Goal: Information Seeking & Learning: Learn about a topic

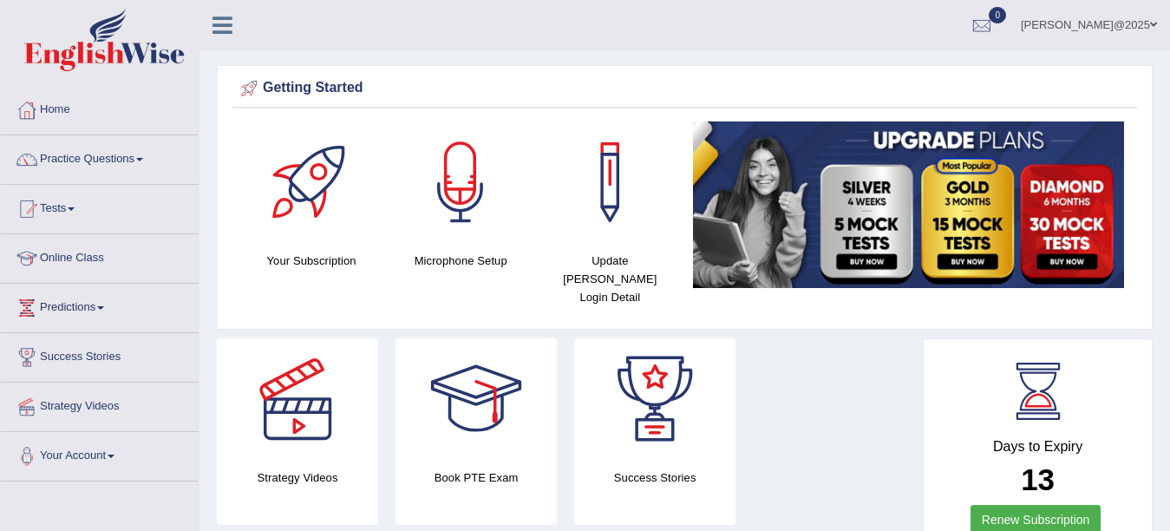
click at [1023, 508] on link "Renew Subscription" at bounding box center [1035, 519] width 131 height 29
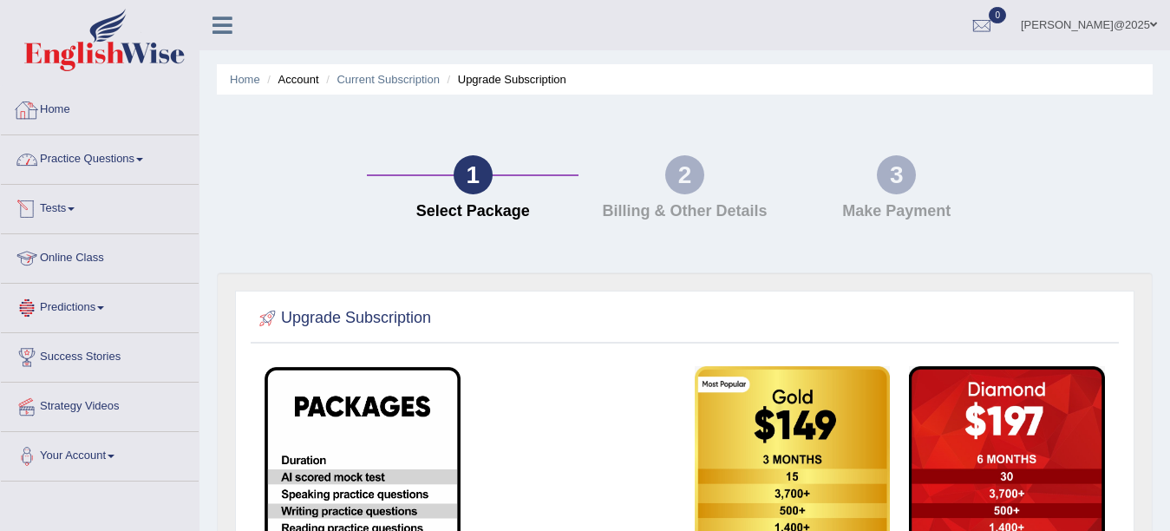
click at [56, 102] on link "Home" at bounding box center [100, 107] width 198 height 43
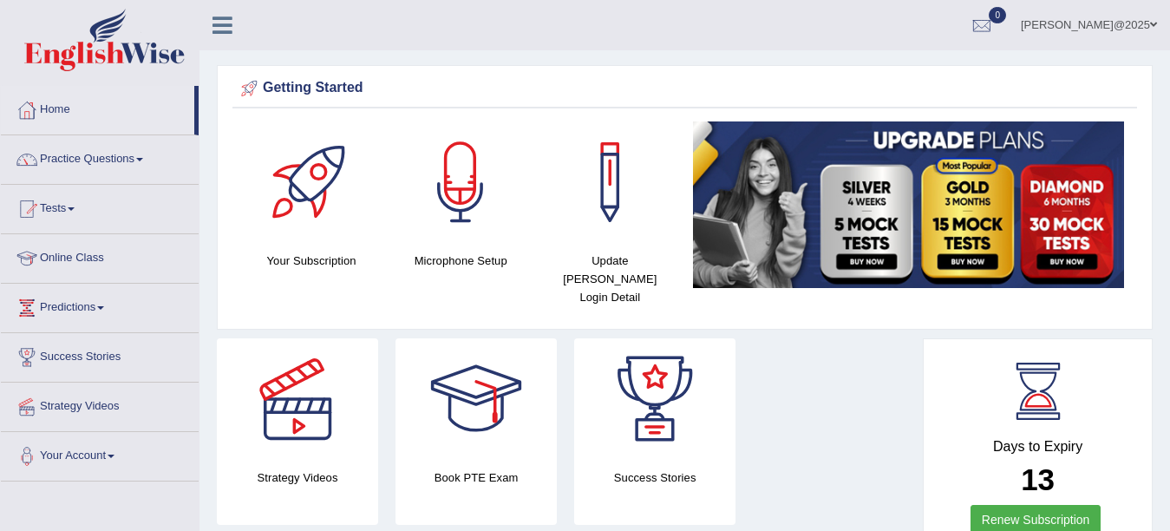
click at [1140, 248] on div "Getting Started Your Subscription Microphone Setup Update Pearson Login Detail ×" at bounding box center [685, 197] width 936 height 265
click at [148, 157] on link "Practice Questions" at bounding box center [100, 156] width 198 height 43
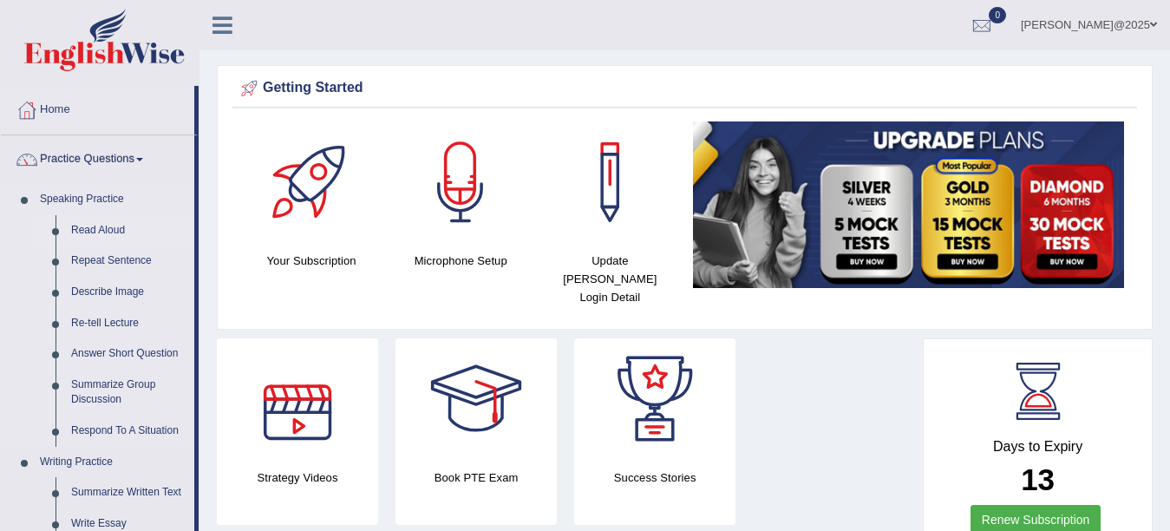
click at [93, 232] on link "Read Aloud" at bounding box center [128, 230] width 131 height 31
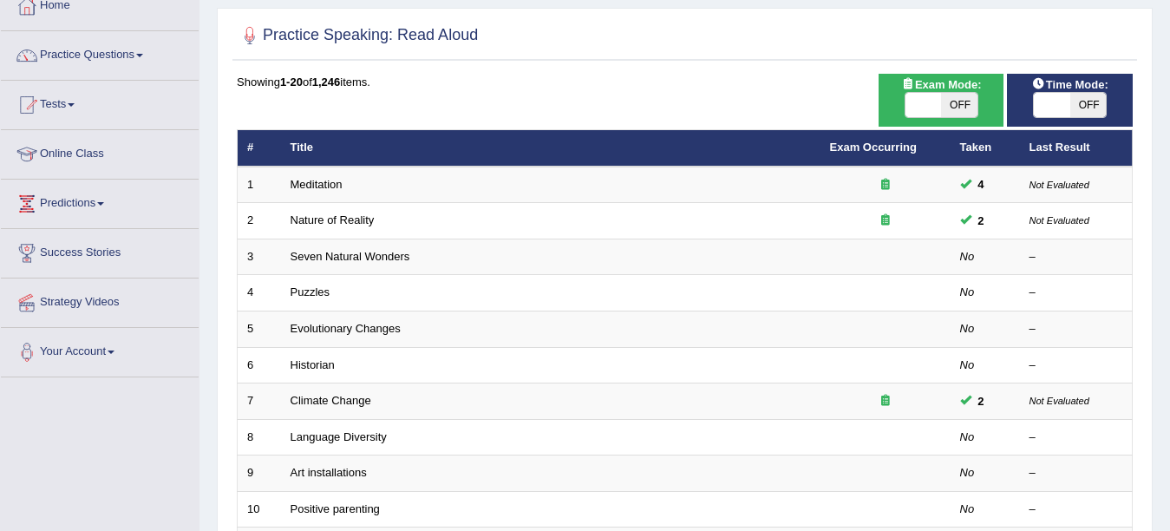
scroll to position [139, 0]
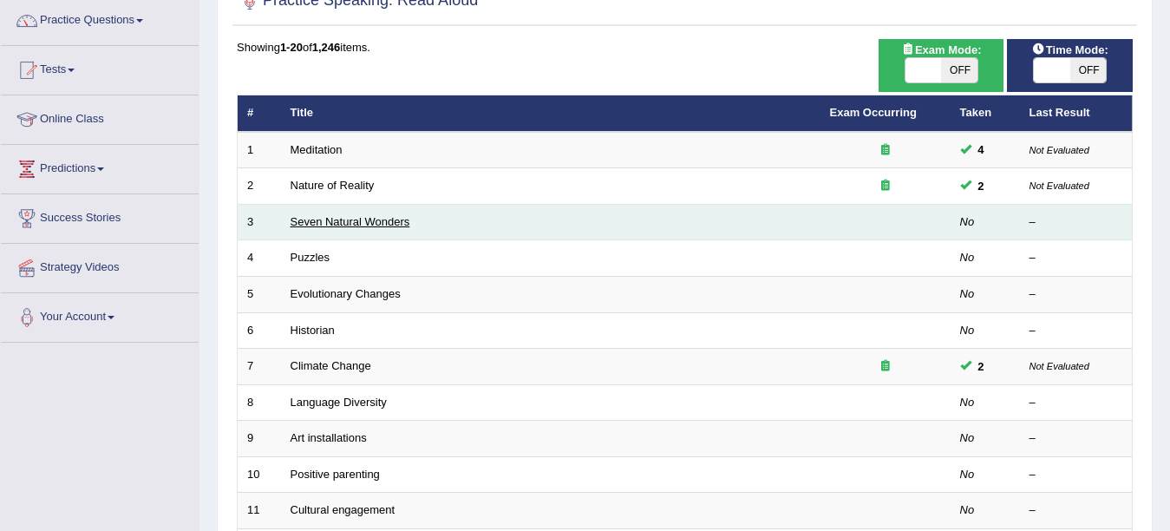
click at [378, 221] on link "Seven Natural Wonders" at bounding box center [351, 221] width 120 height 13
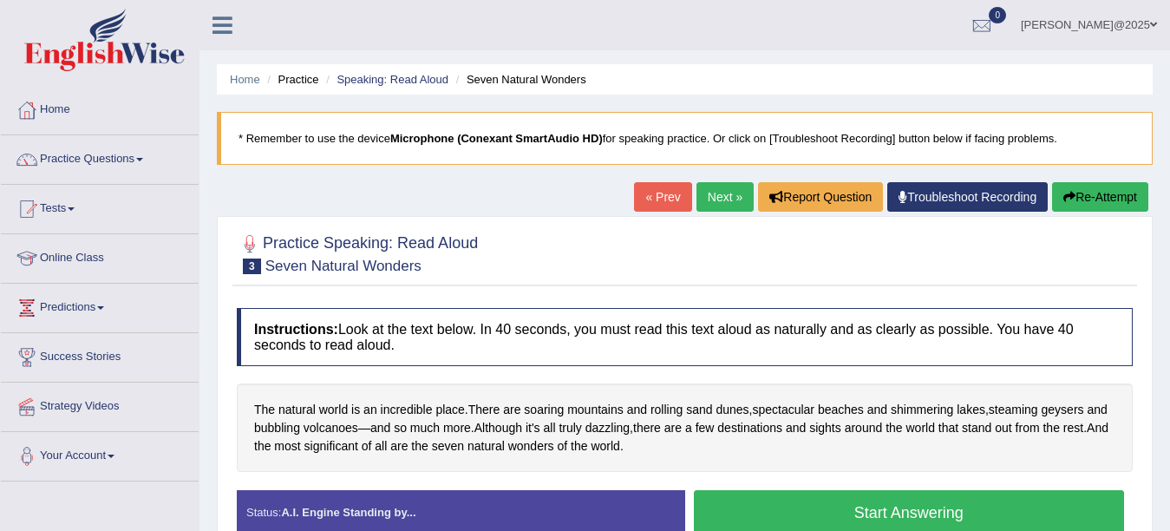
click at [143, 159] on span at bounding box center [139, 159] width 7 height 3
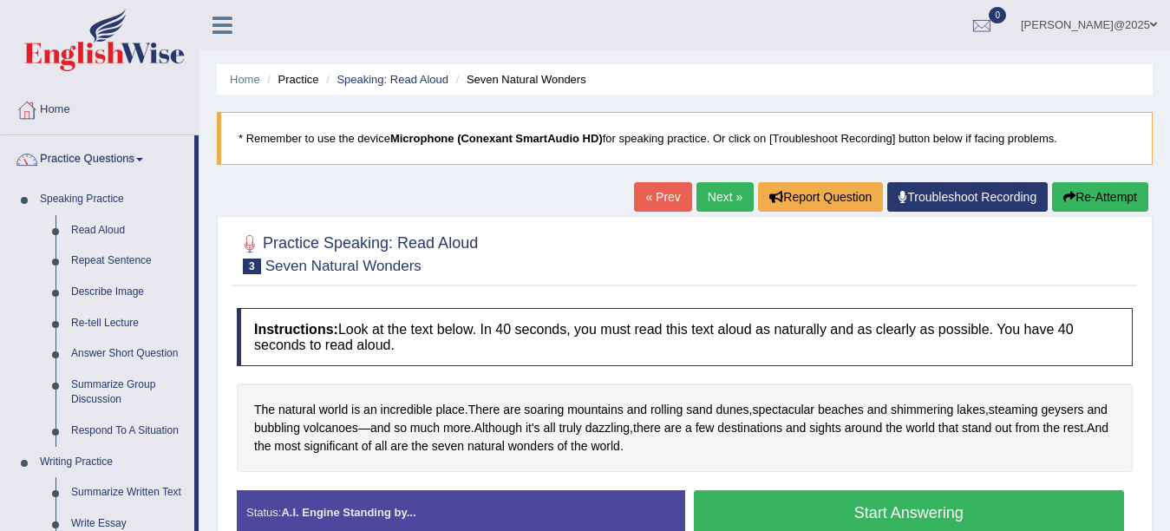
click at [93, 229] on link "Read Aloud" at bounding box center [128, 230] width 131 height 31
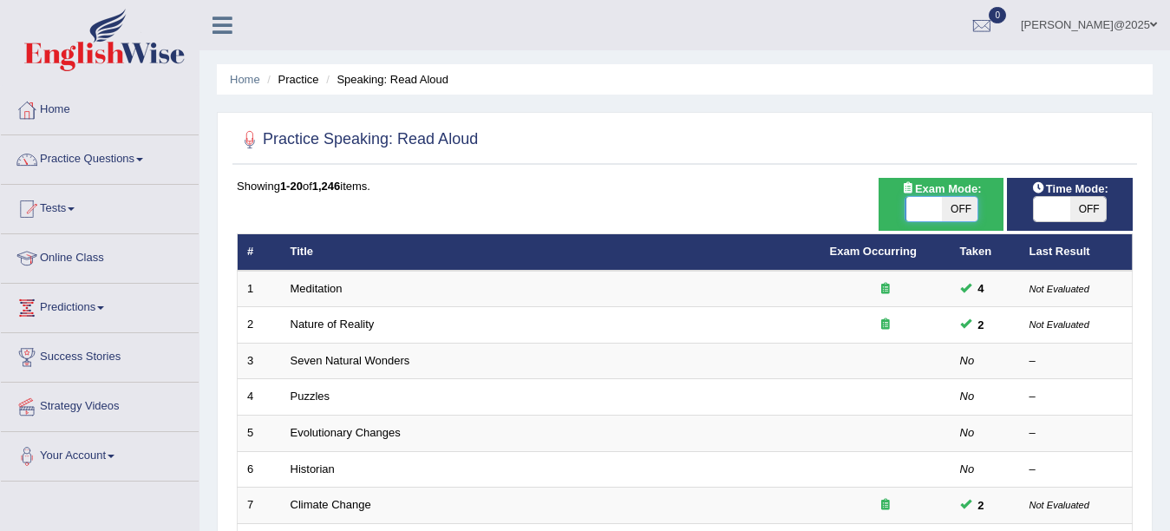
drag, startPoint x: 0, startPoint y: 0, endPoint x: 921, endPoint y: 206, distance: 943.7
click at [921, 206] on span at bounding box center [923, 209] width 36 height 24
click at [1044, 212] on span at bounding box center [1052, 209] width 36 height 24
checkbox input "true"
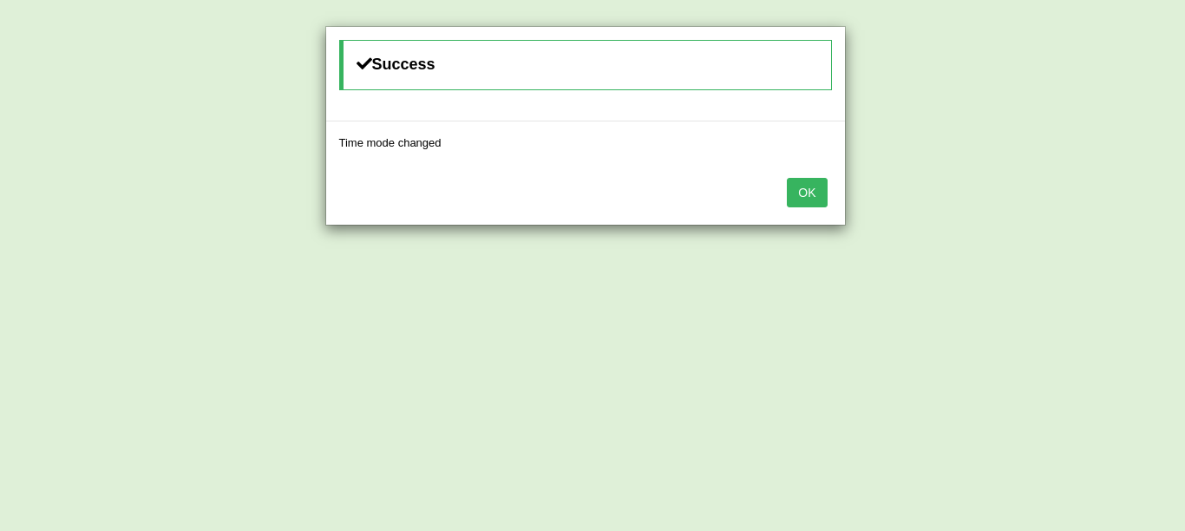
click at [809, 188] on button "OK" at bounding box center [807, 192] width 40 height 29
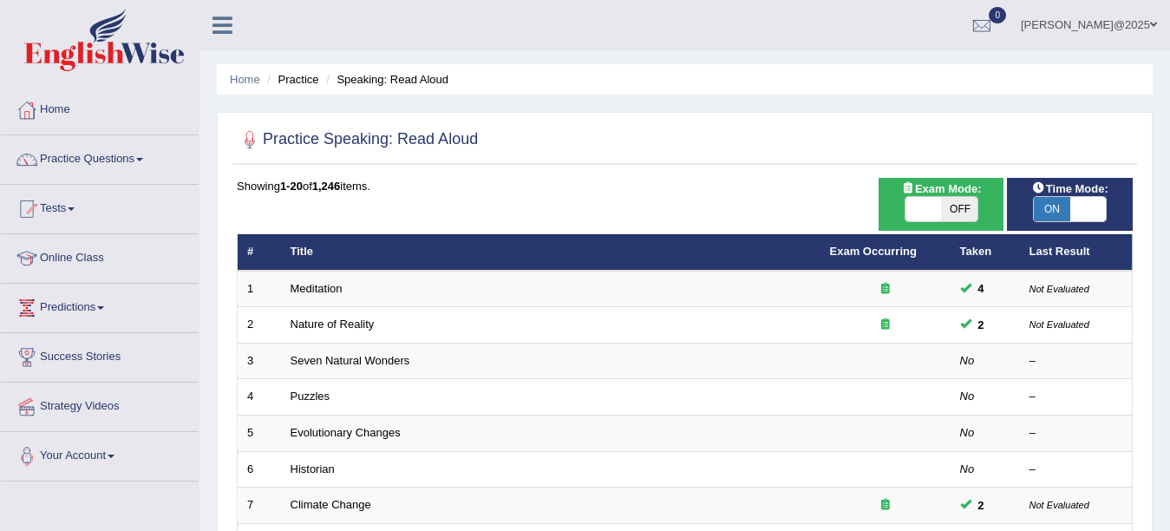
click at [921, 211] on span at bounding box center [923, 209] width 36 height 24
checkbox input "true"
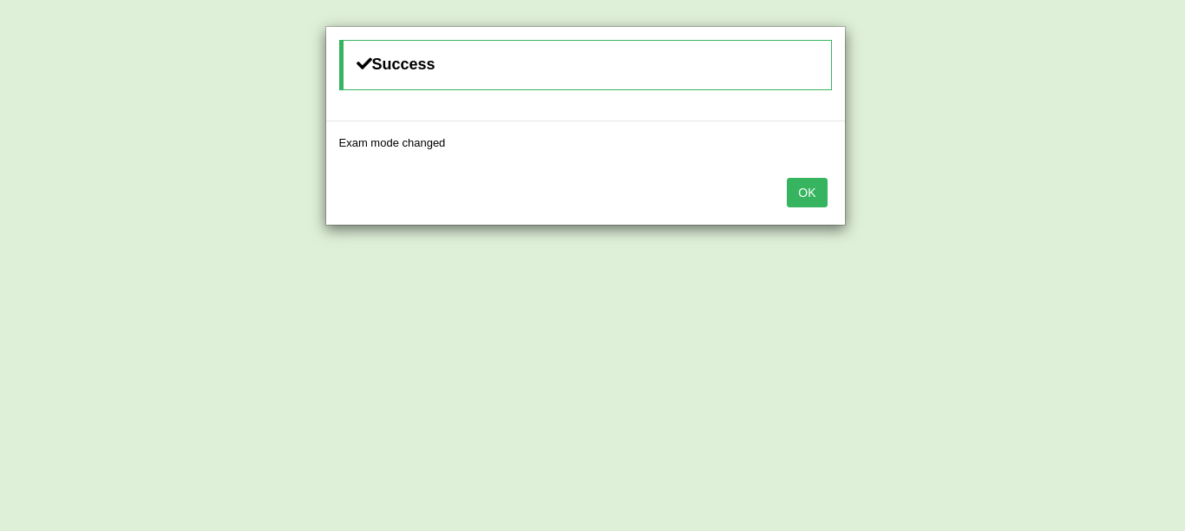
click at [807, 194] on button "OK" at bounding box center [807, 192] width 40 height 29
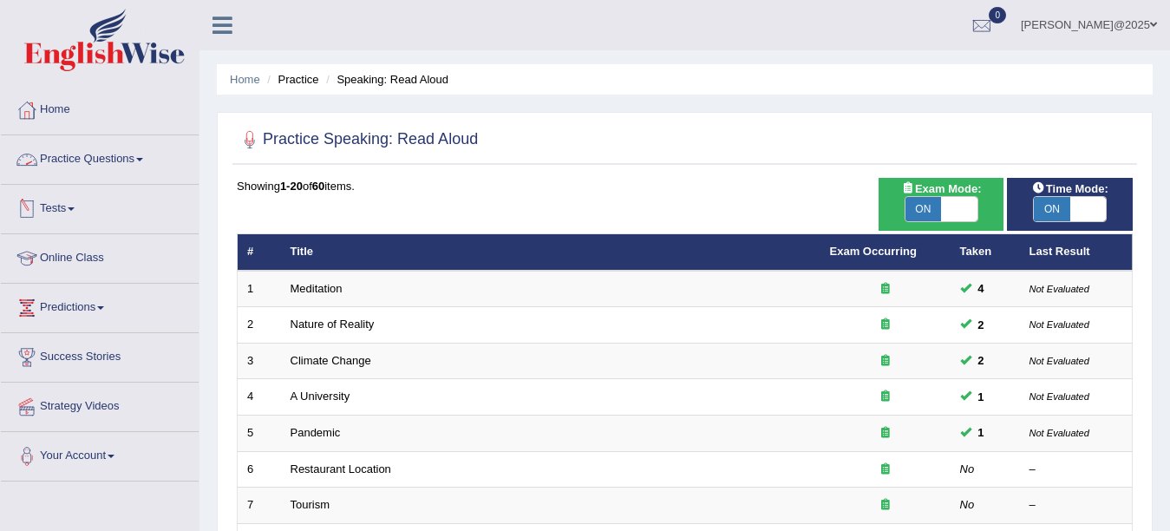
click at [148, 156] on link "Practice Questions" at bounding box center [100, 156] width 198 height 43
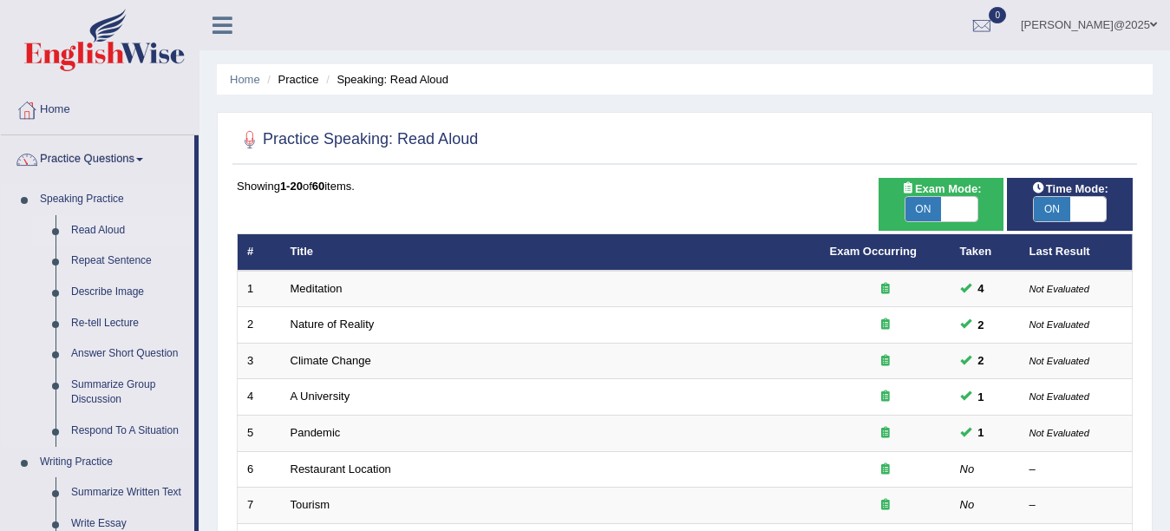
click at [90, 230] on link "Read Aloud" at bounding box center [128, 230] width 131 height 31
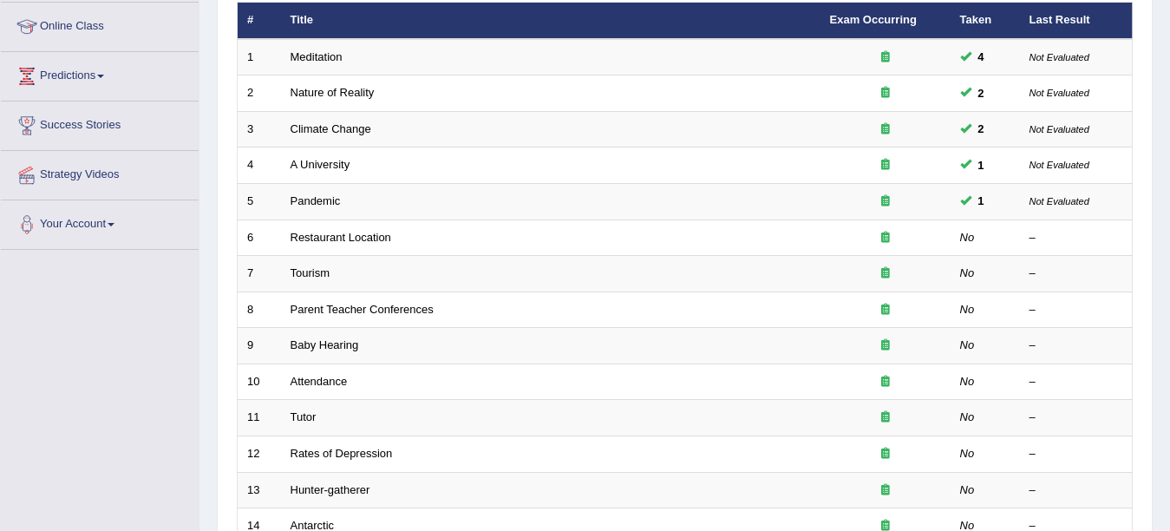
scroll to position [243, 0]
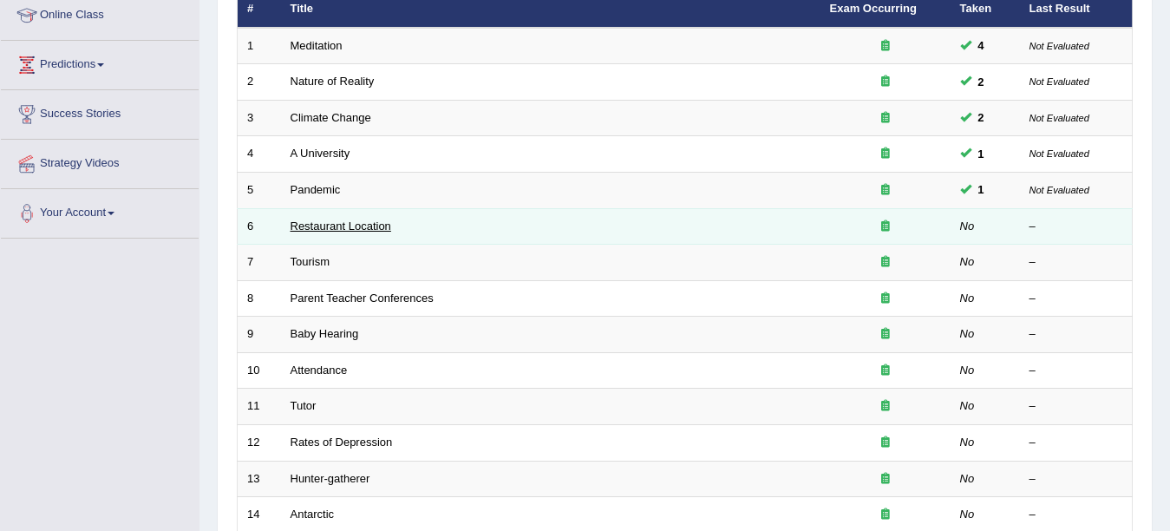
click at [364, 220] on link "Restaurant Location" at bounding box center [341, 225] width 101 height 13
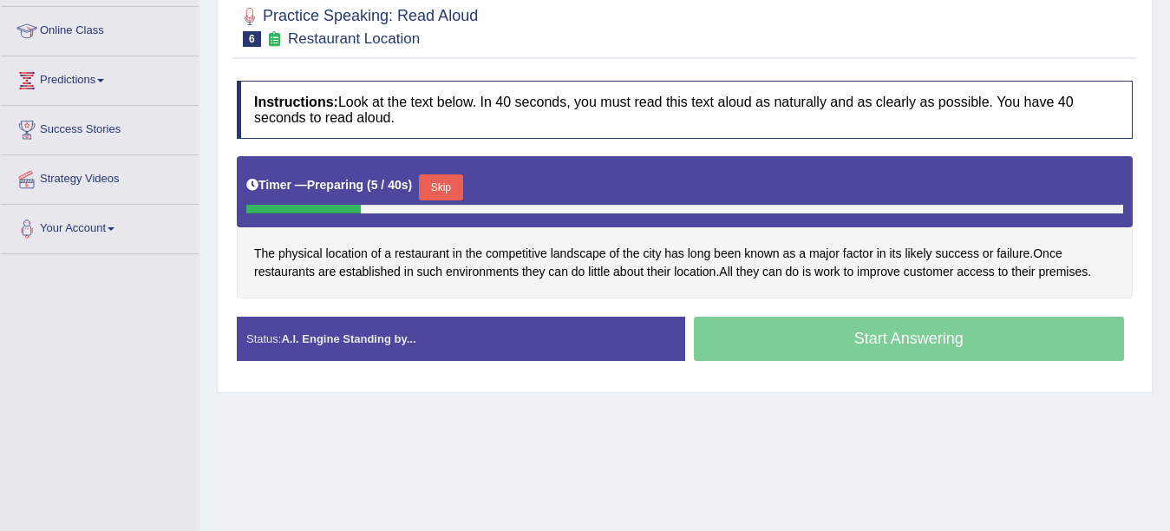
scroll to position [243, 0]
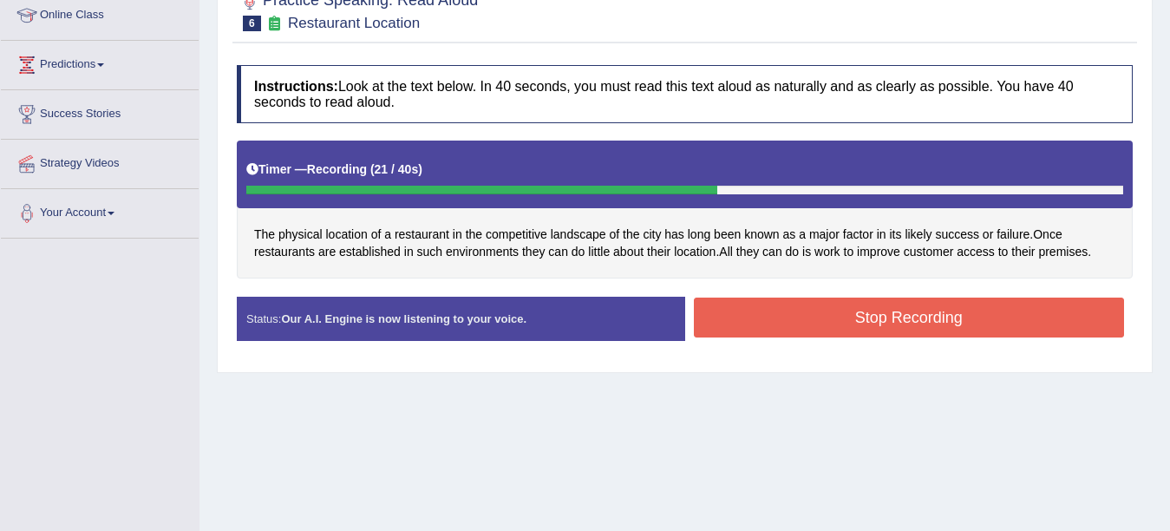
click at [922, 337] on button "Stop Recording" at bounding box center [909, 317] width 431 height 40
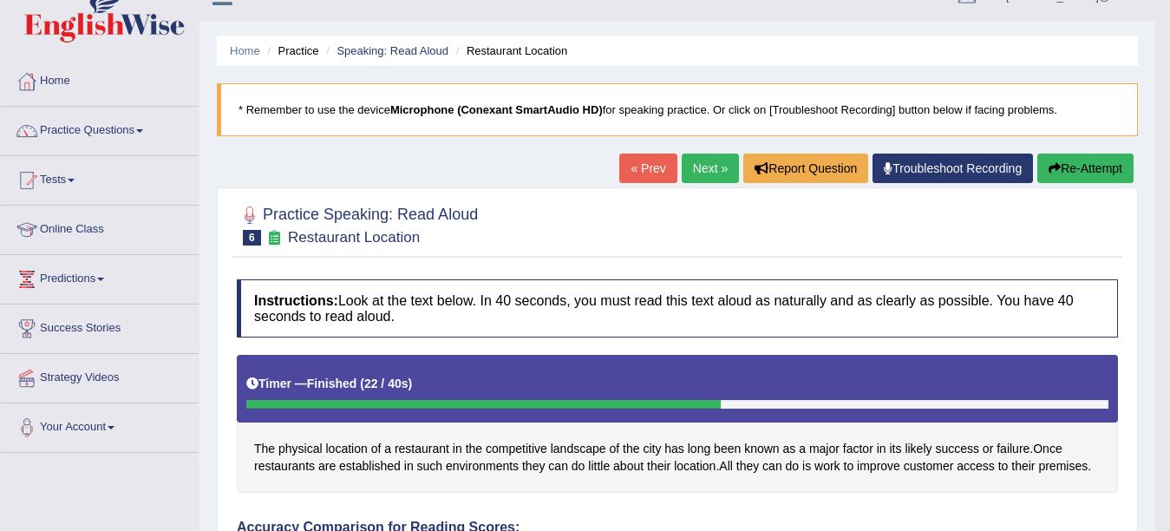
scroll to position [0, 0]
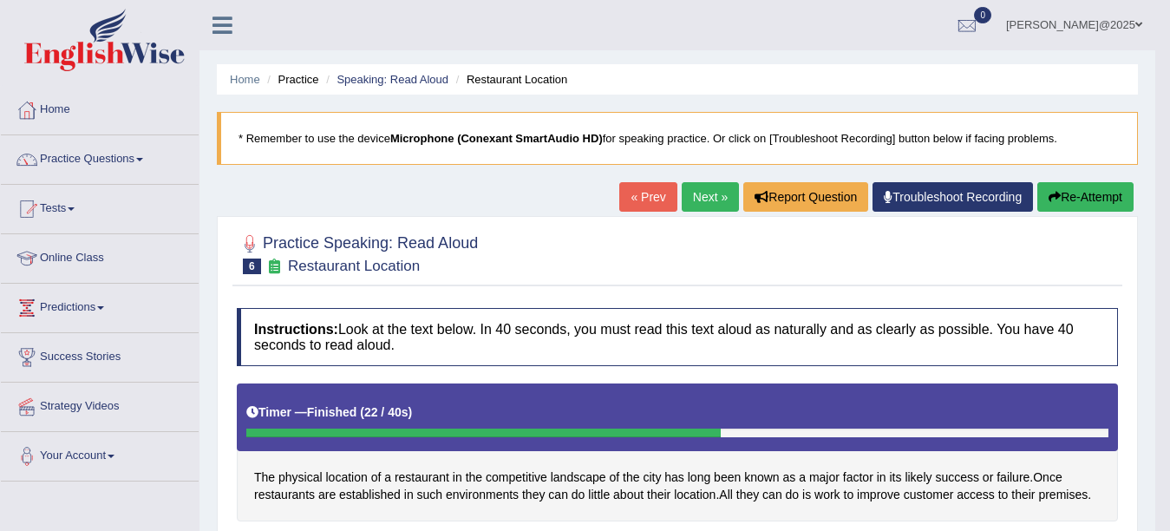
click at [682, 212] on link "Next »" at bounding box center [710, 196] width 57 height 29
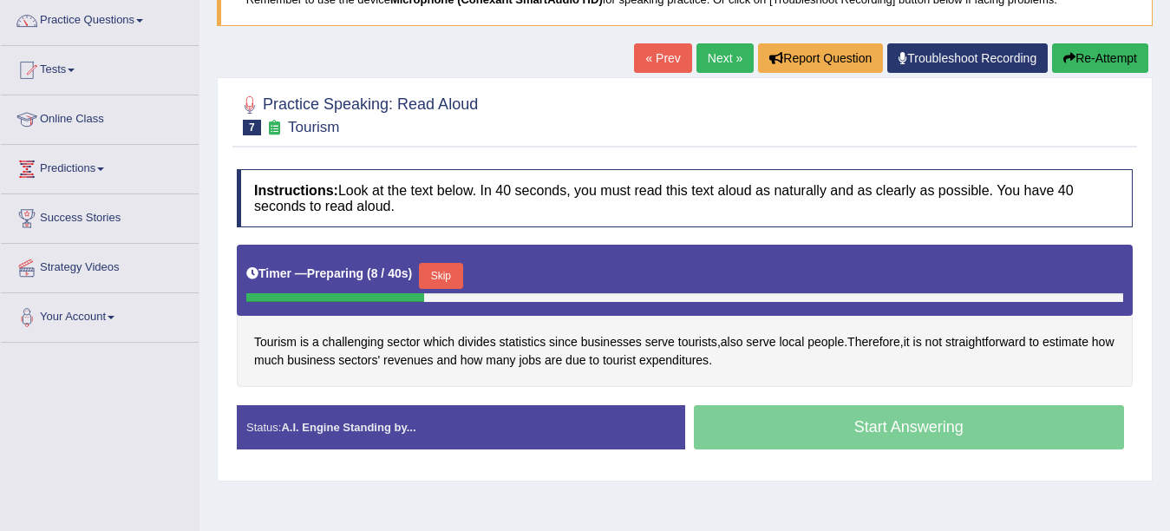
scroll to position [139, 0]
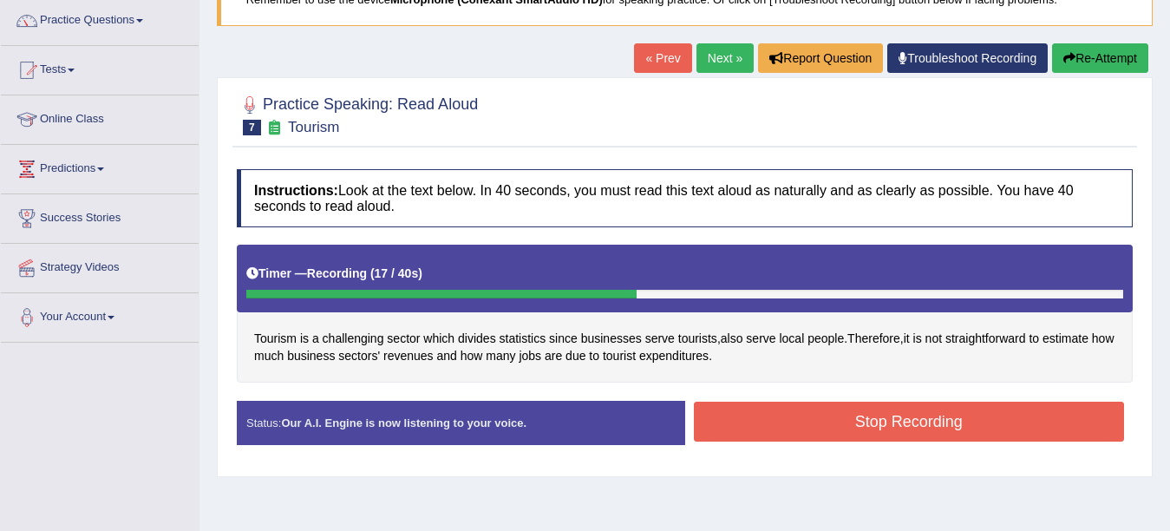
click at [894, 408] on button "Stop Recording" at bounding box center [909, 422] width 431 height 40
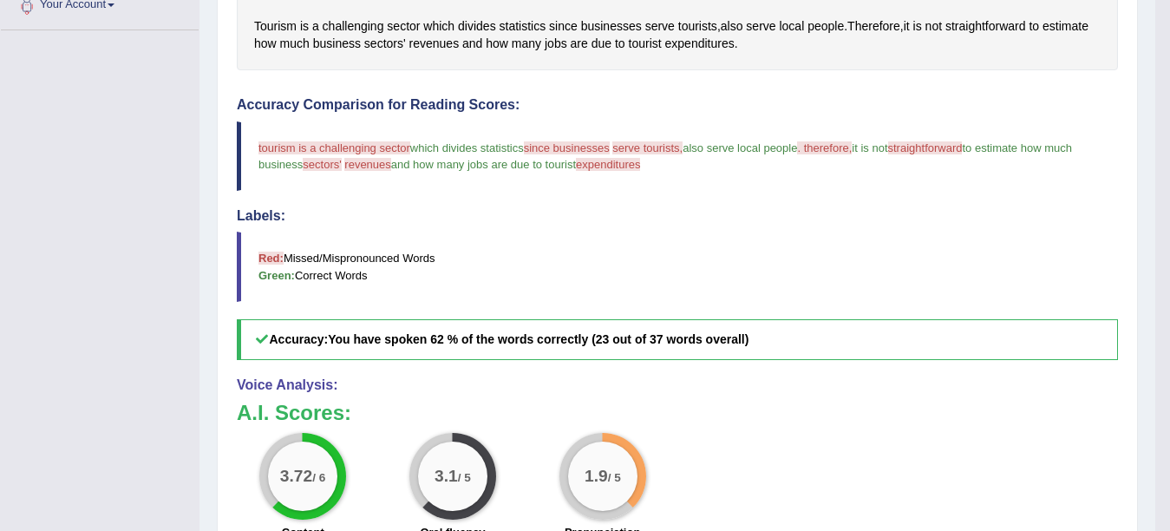
scroll to position [0, 0]
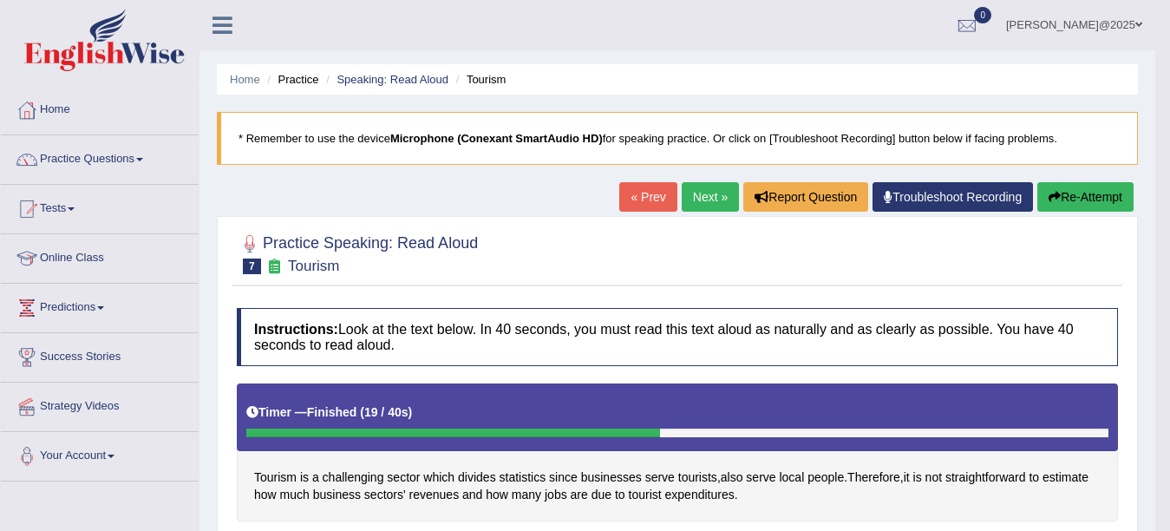
click at [1099, 201] on button "Re-Attempt" at bounding box center [1085, 196] width 96 height 29
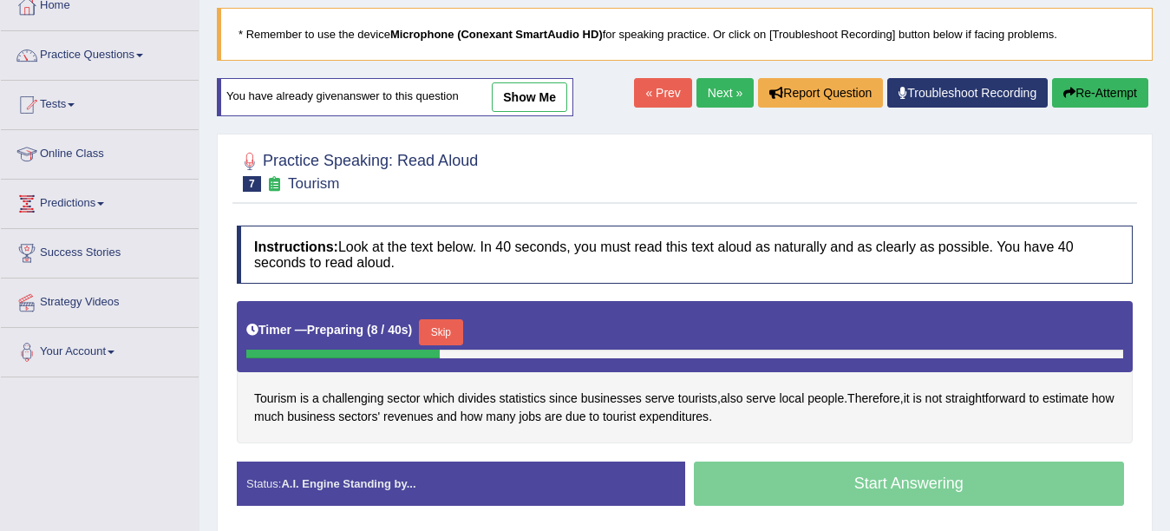
click at [431, 331] on button "Skip" at bounding box center [440, 332] width 43 height 26
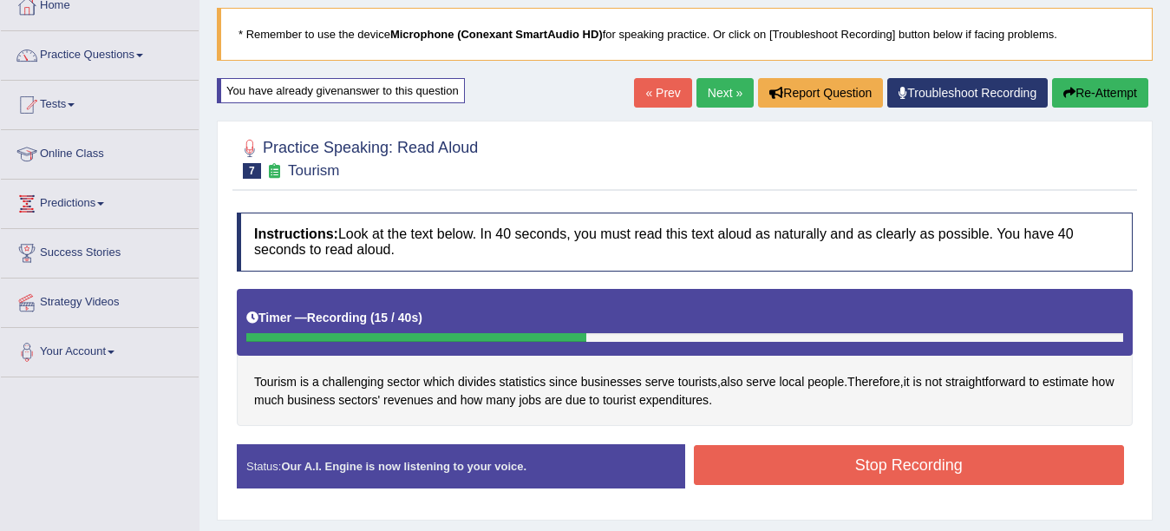
click at [891, 465] on button "Stop Recording" at bounding box center [909, 465] width 431 height 40
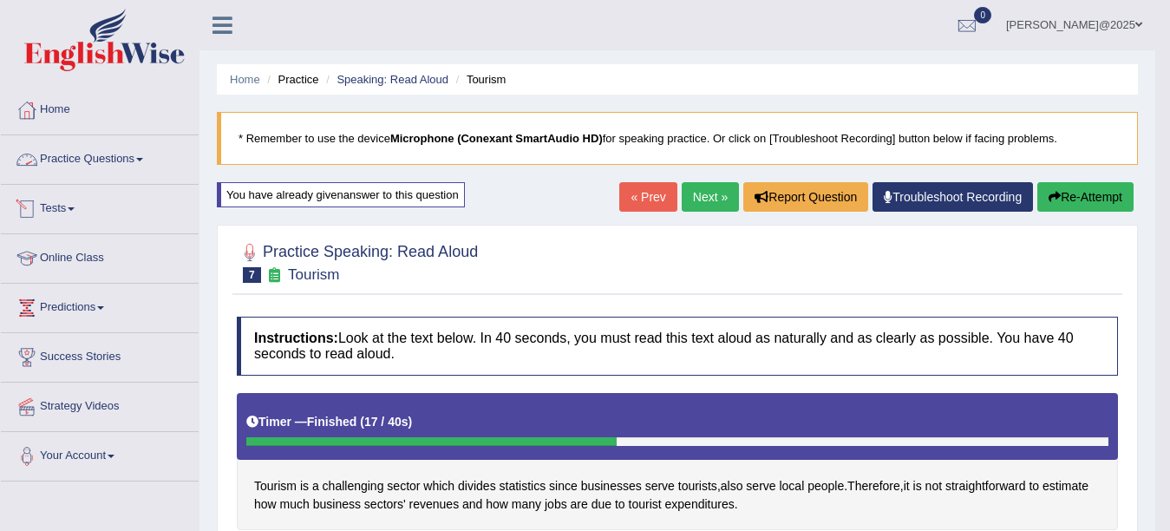
click at [695, 196] on link "Next »" at bounding box center [710, 196] width 57 height 29
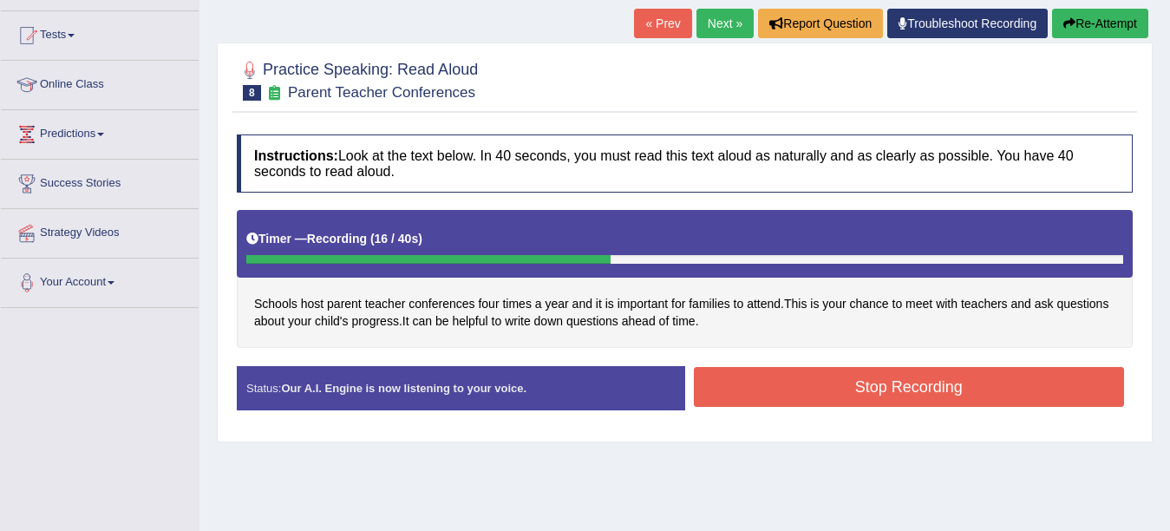
drag, startPoint x: 922, startPoint y: 392, endPoint x: 924, endPoint y: 382, distance: 9.9
click at [924, 389] on button "Stop Recording" at bounding box center [909, 387] width 431 height 40
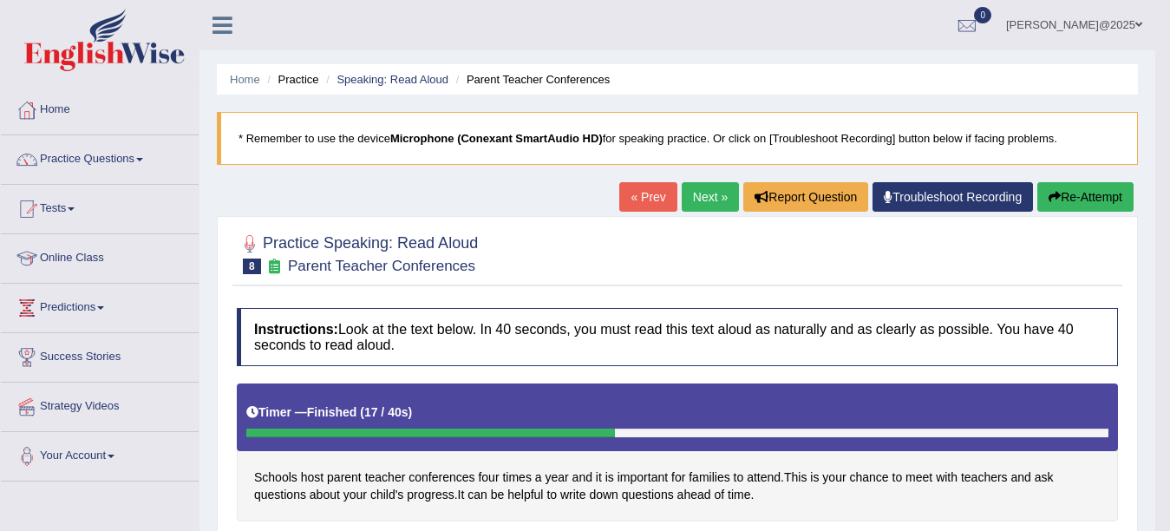
click at [688, 196] on link "Next »" at bounding box center [710, 196] width 57 height 29
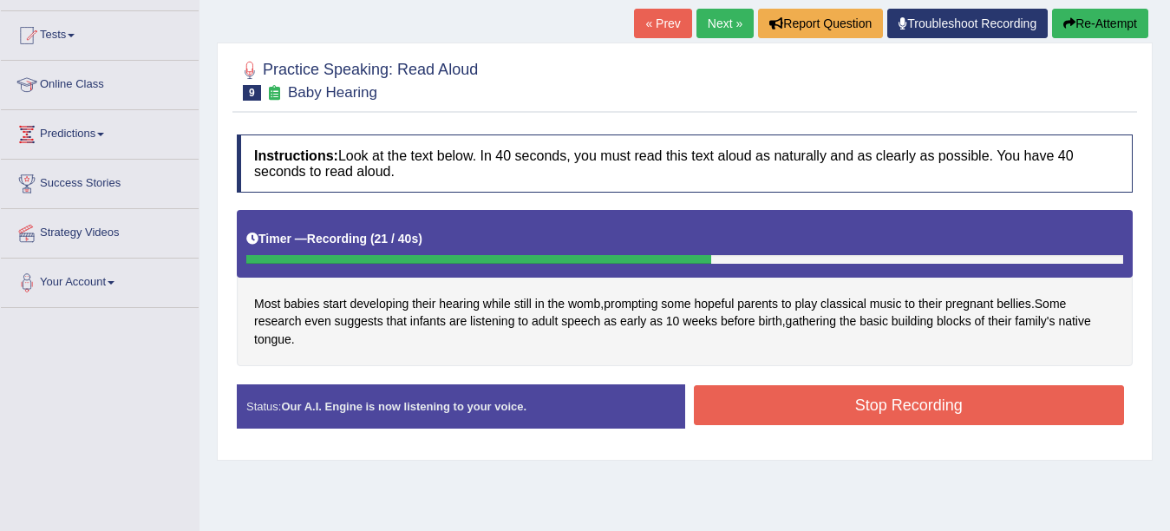
click at [913, 404] on button "Stop Recording" at bounding box center [909, 405] width 431 height 40
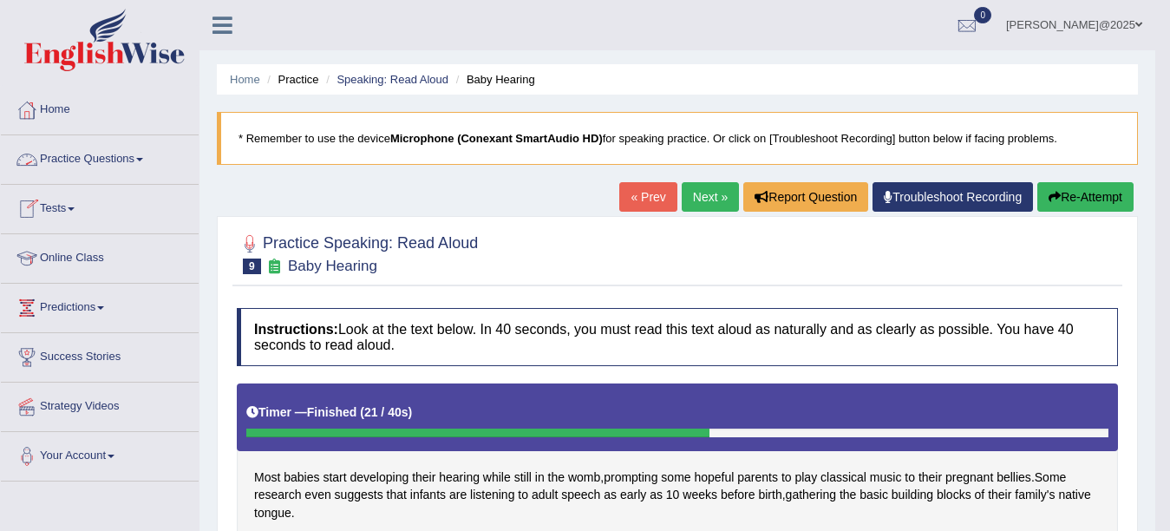
click at [143, 158] on span at bounding box center [139, 159] width 7 height 3
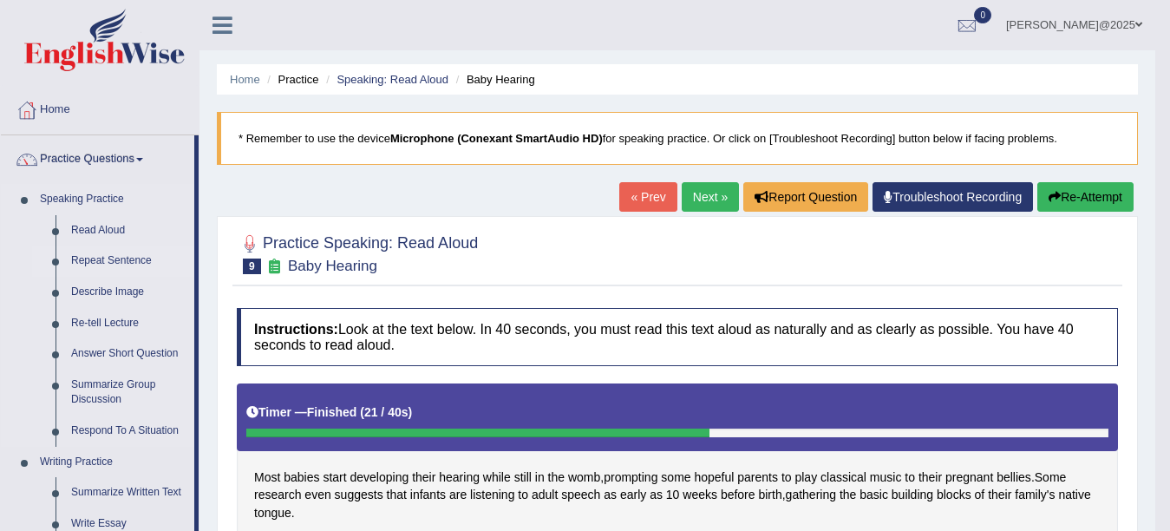
click at [120, 262] on link "Repeat Sentence" at bounding box center [128, 260] width 131 height 31
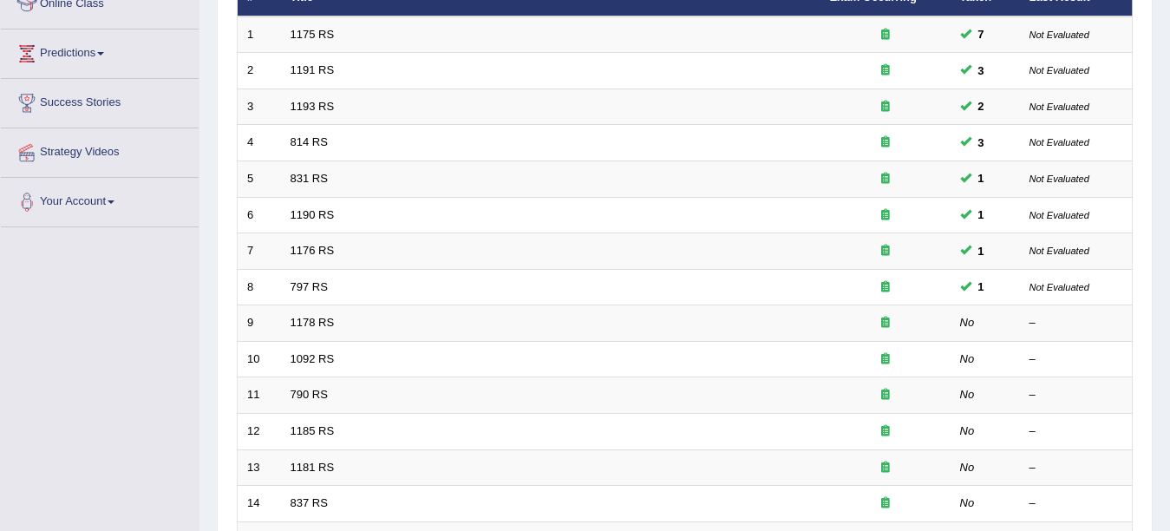
scroll to position [289, 0]
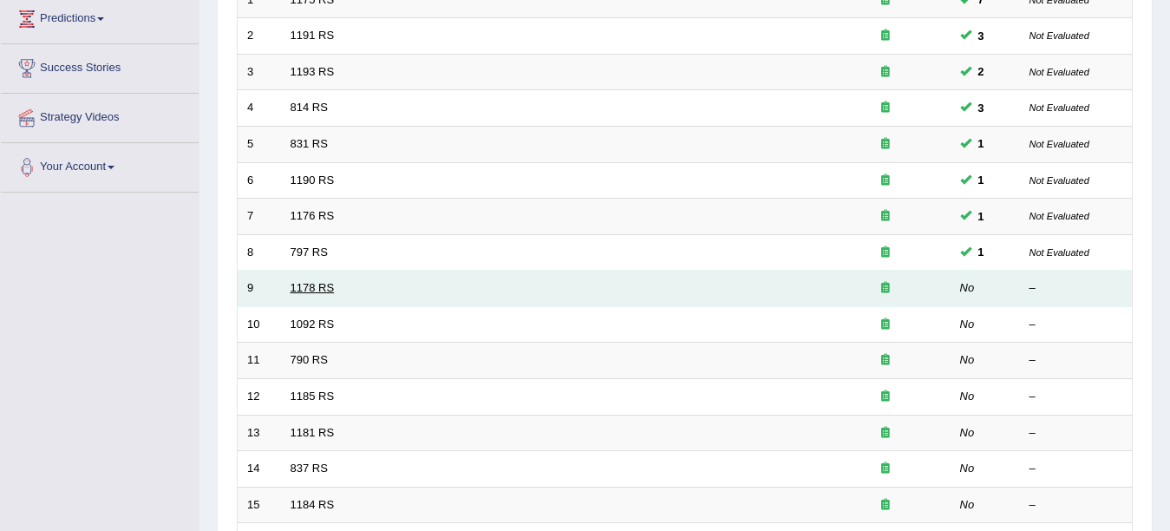
click at [331, 282] on link "1178 RS" at bounding box center [313, 287] width 44 height 13
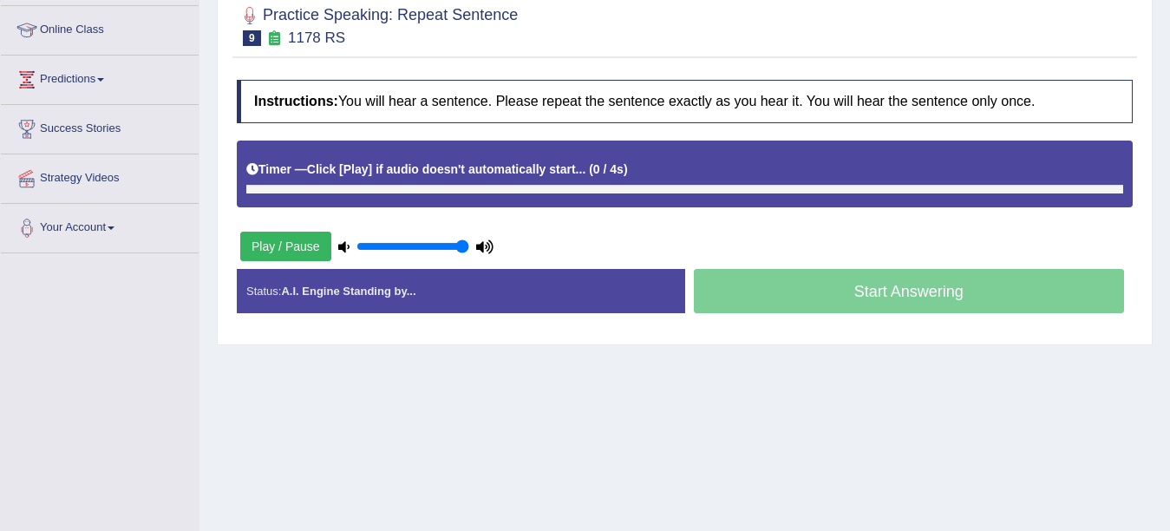
scroll to position [243, 0]
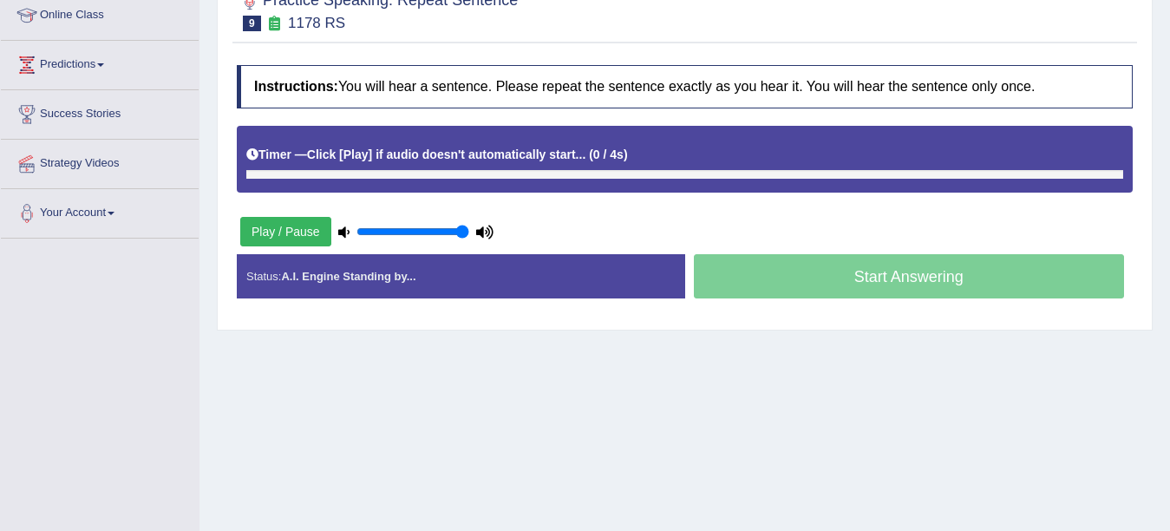
click at [270, 228] on div "Play / Pause" at bounding box center [367, 231] width 260 height 43
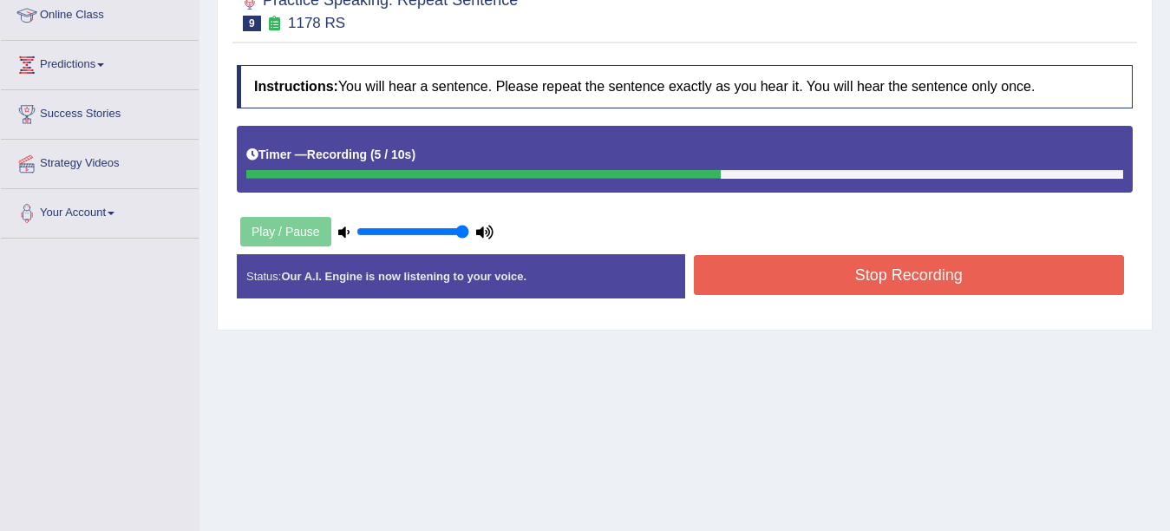
click at [893, 282] on button "Stop Recording" at bounding box center [909, 275] width 431 height 40
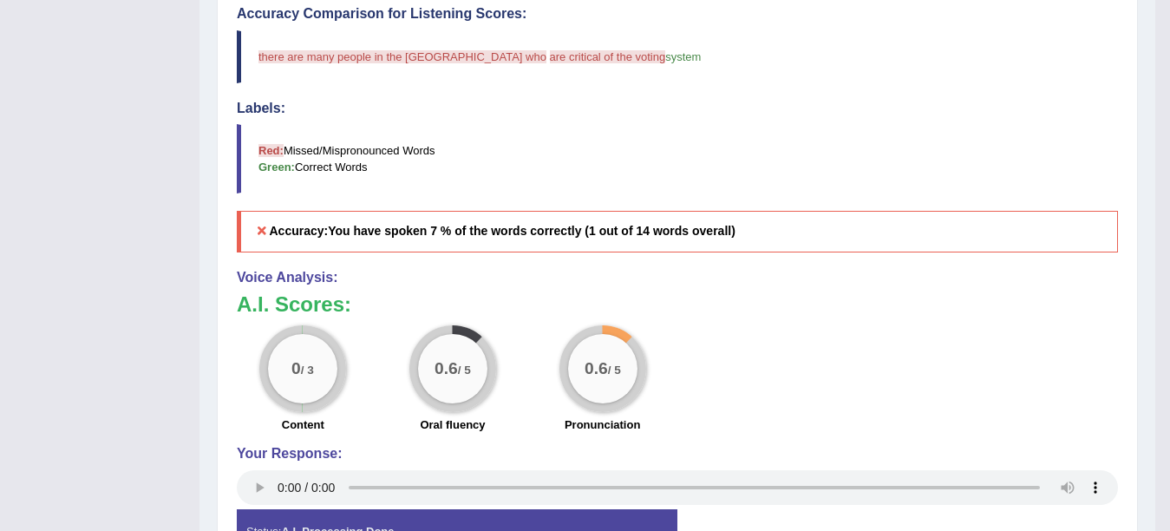
scroll to position [0, 0]
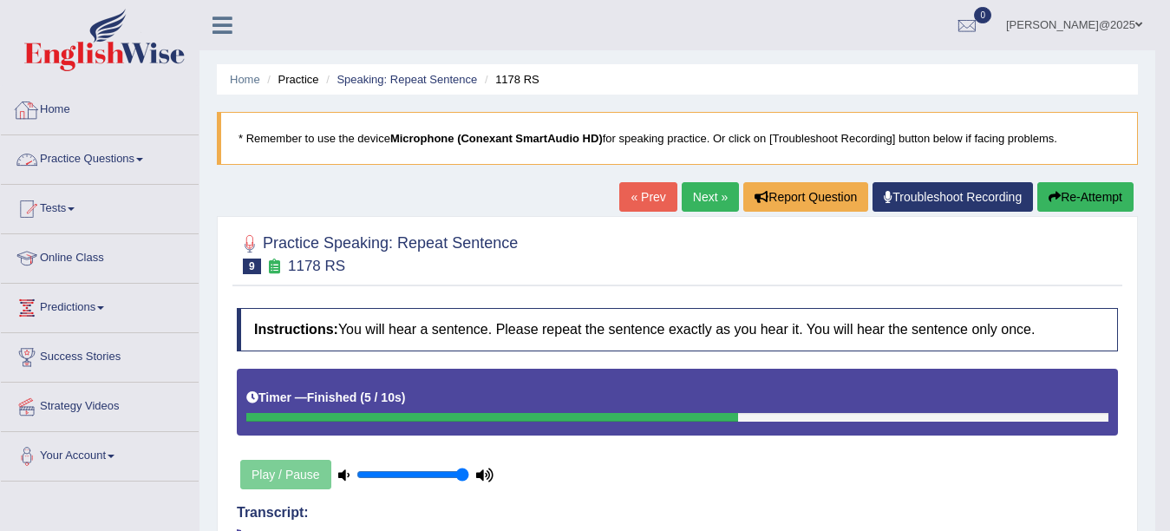
click at [143, 160] on span at bounding box center [139, 159] width 7 height 3
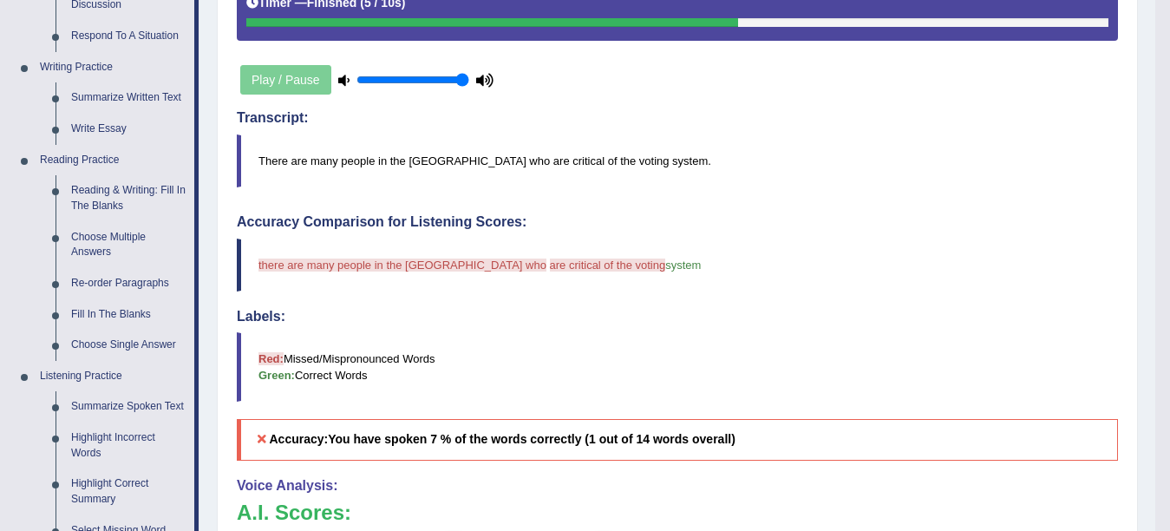
scroll to position [409, 0]
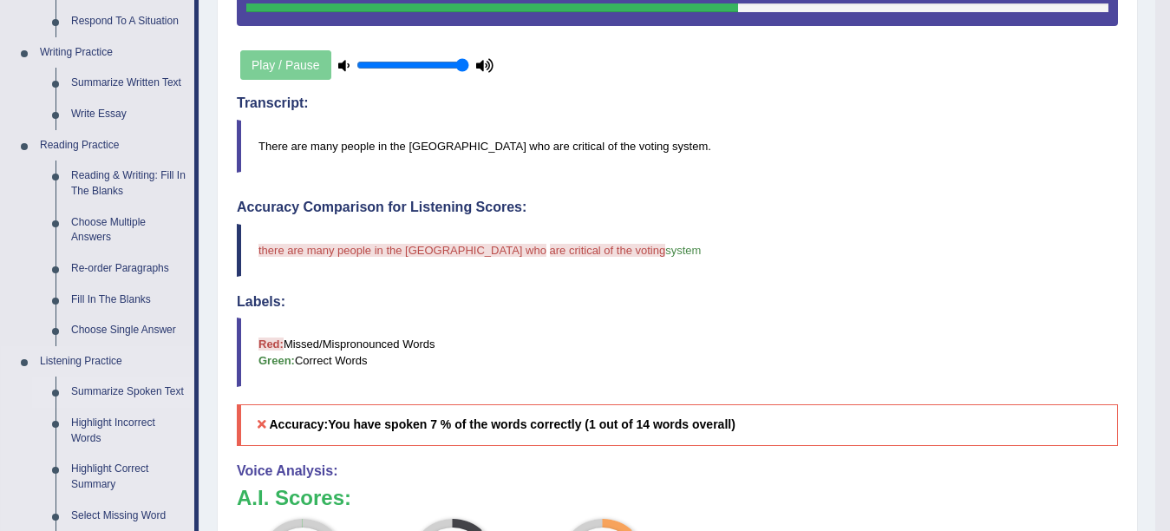
click at [101, 387] on link "Summarize Spoken Text" at bounding box center [128, 391] width 131 height 31
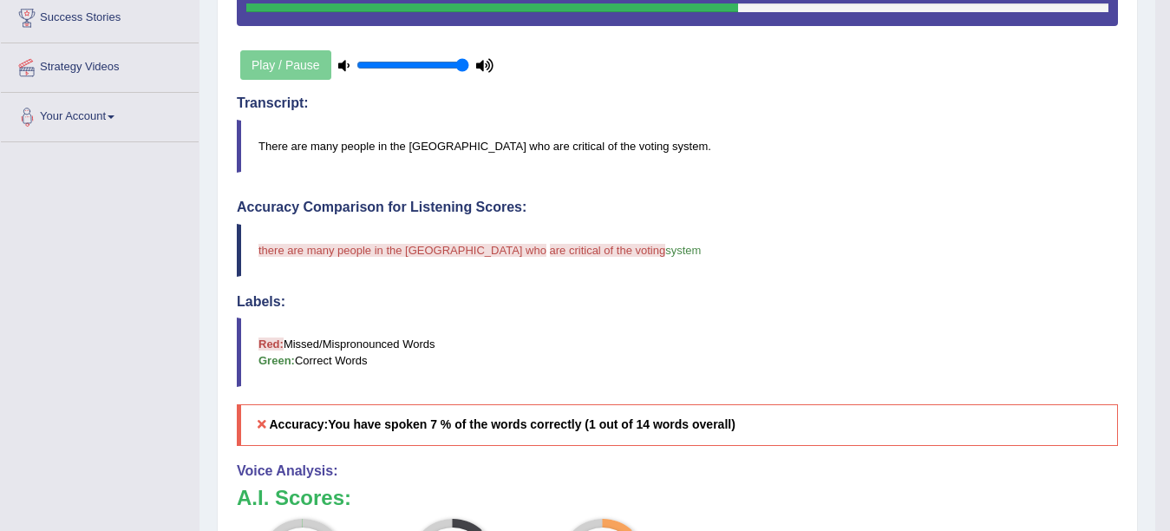
scroll to position [586, 0]
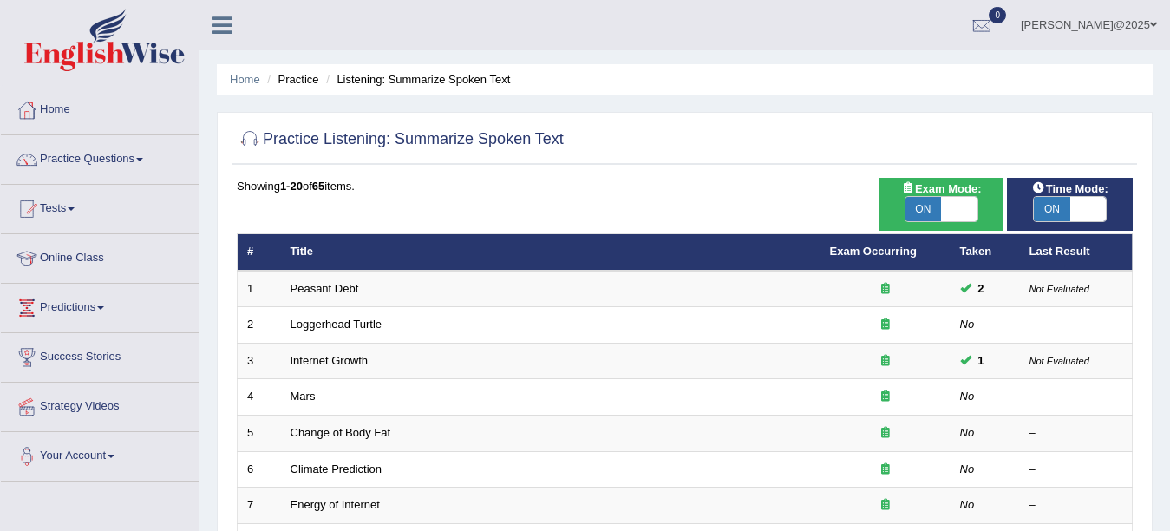
click at [959, 212] on span at bounding box center [959, 209] width 36 height 24
checkbox input "false"
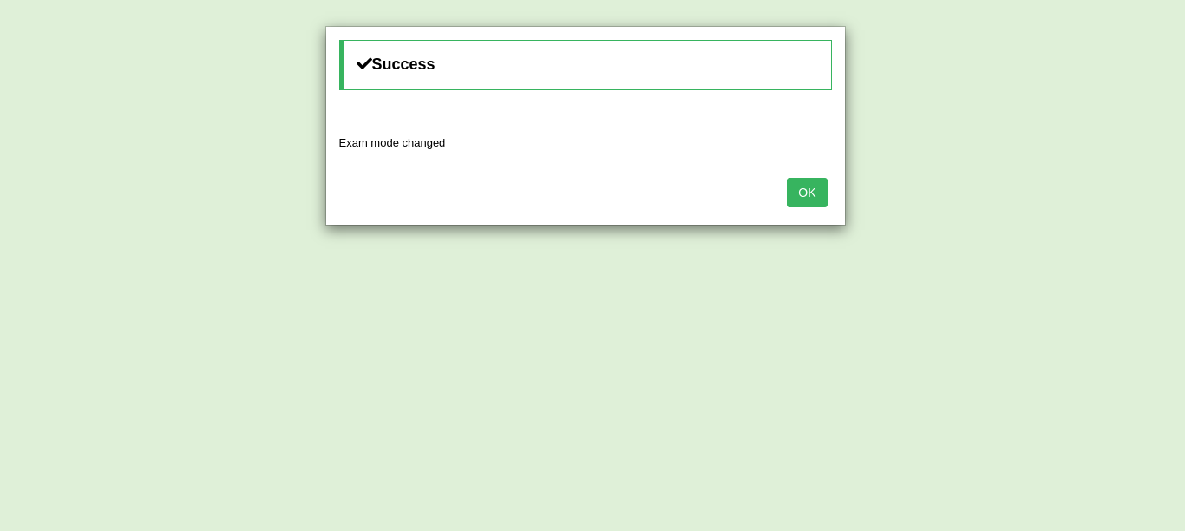
click at [815, 197] on button "OK" at bounding box center [807, 192] width 40 height 29
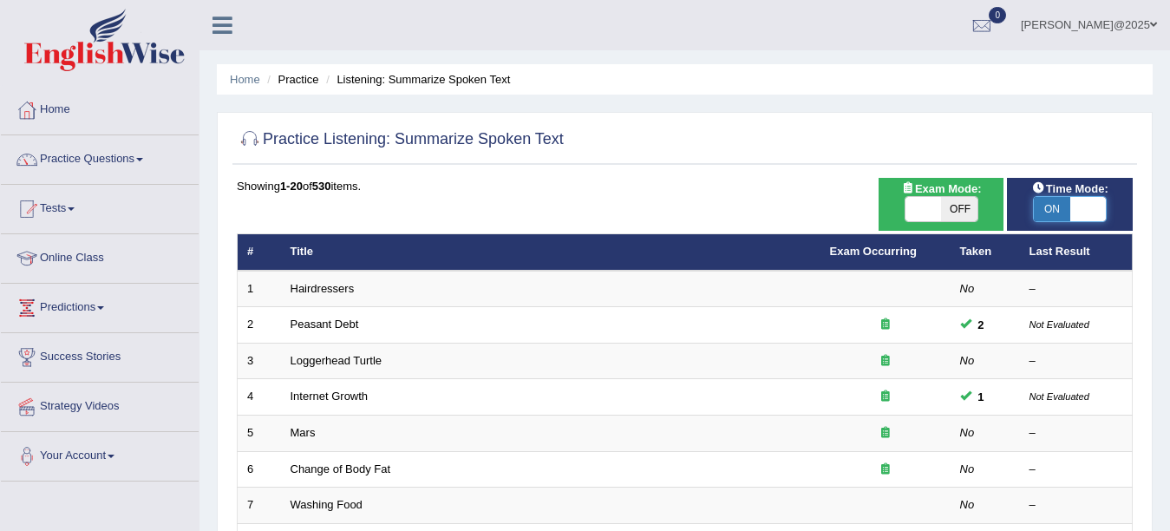
click at [1071, 218] on span at bounding box center [1088, 209] width 36 height 24
checkbox input "false"
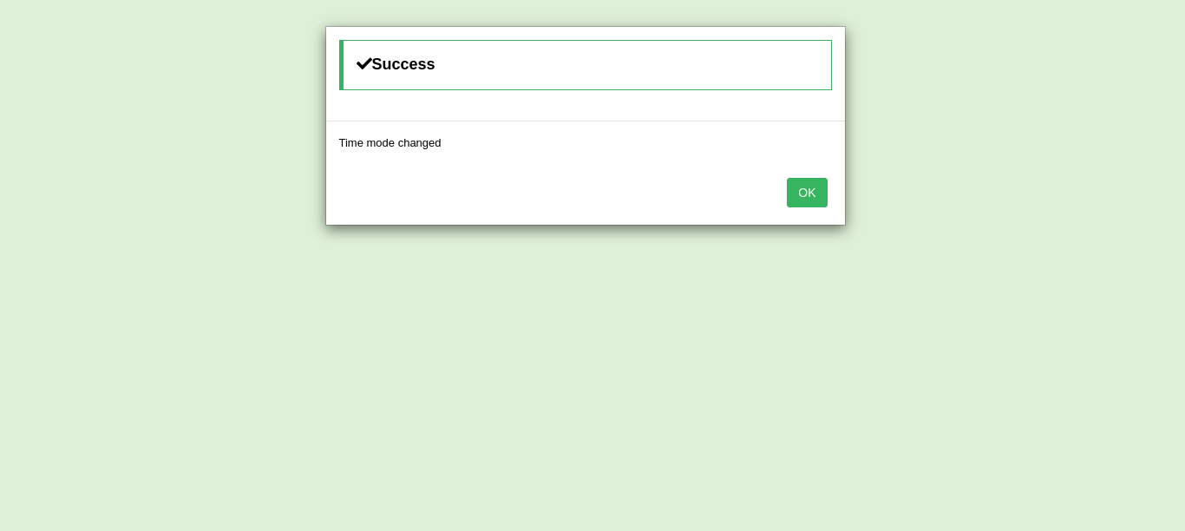
click at [799, 190] on button "OK" at bounding box center [807, 192] width 40 height 29
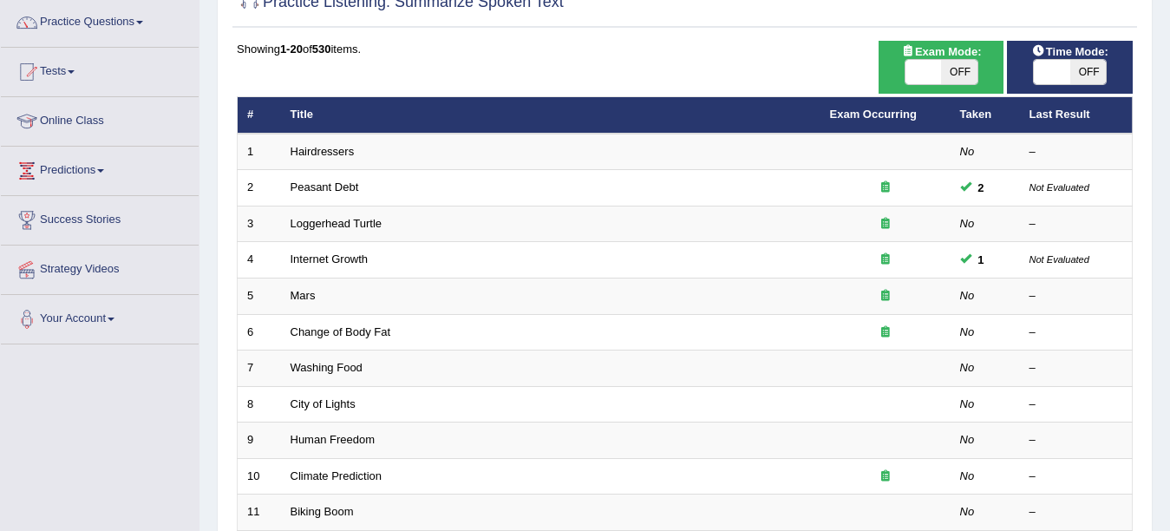
scroll to position [185, 0]
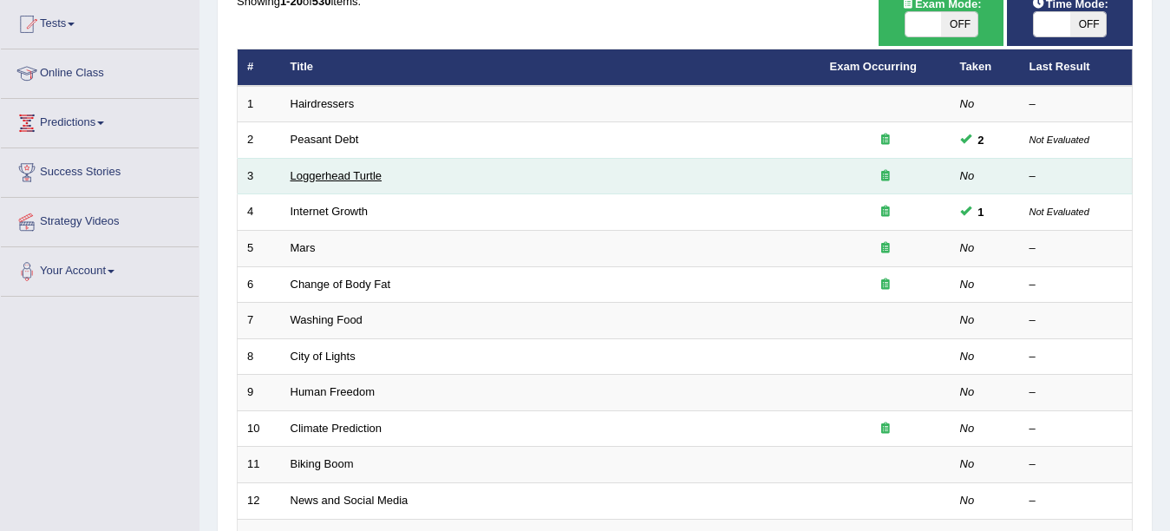
click at [299, 173] on link "Loggerhead Turtle" at bounding box center [337, 175] width 92 height 13
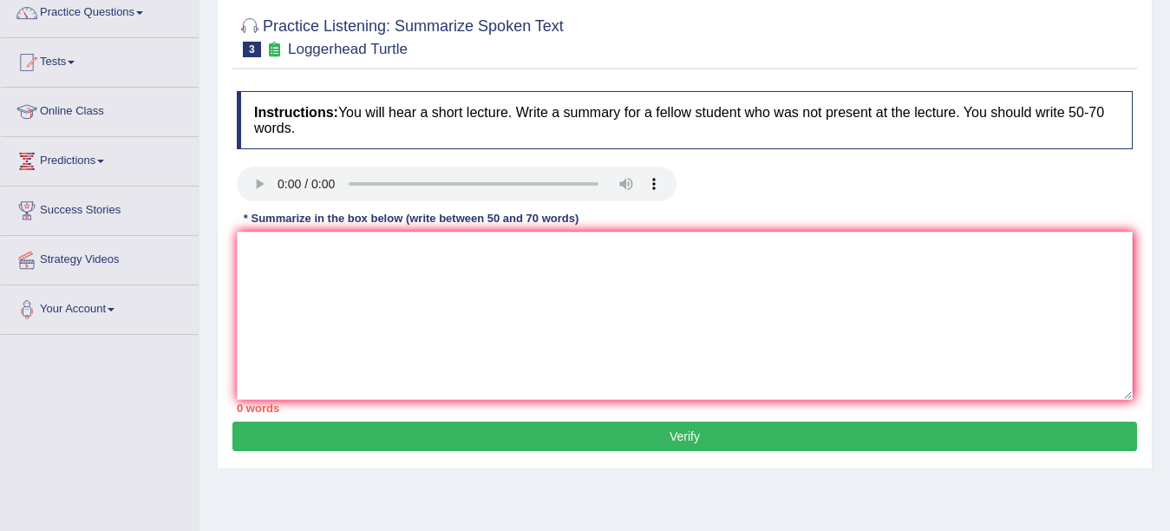
scroll to position [156, 0]
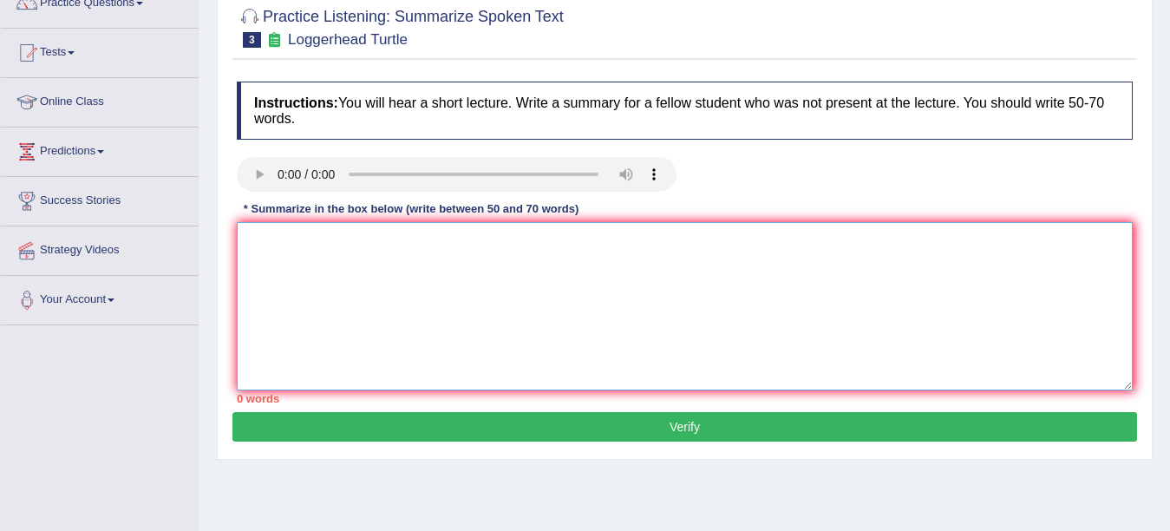
click at [349, 260] on textarea at bounding box center [685, 306] width 896 height 168
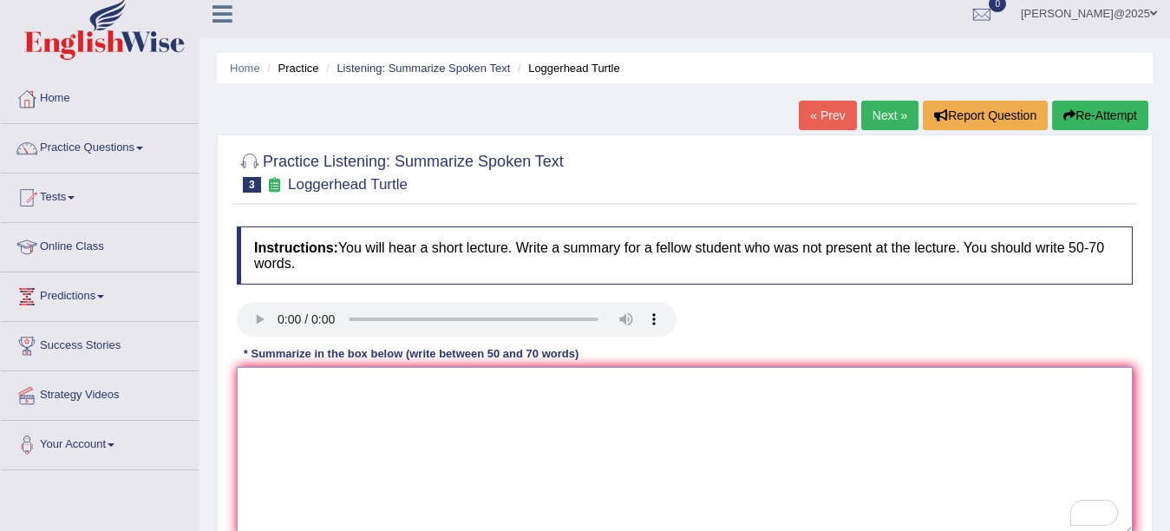
scroll to position [8, 0]
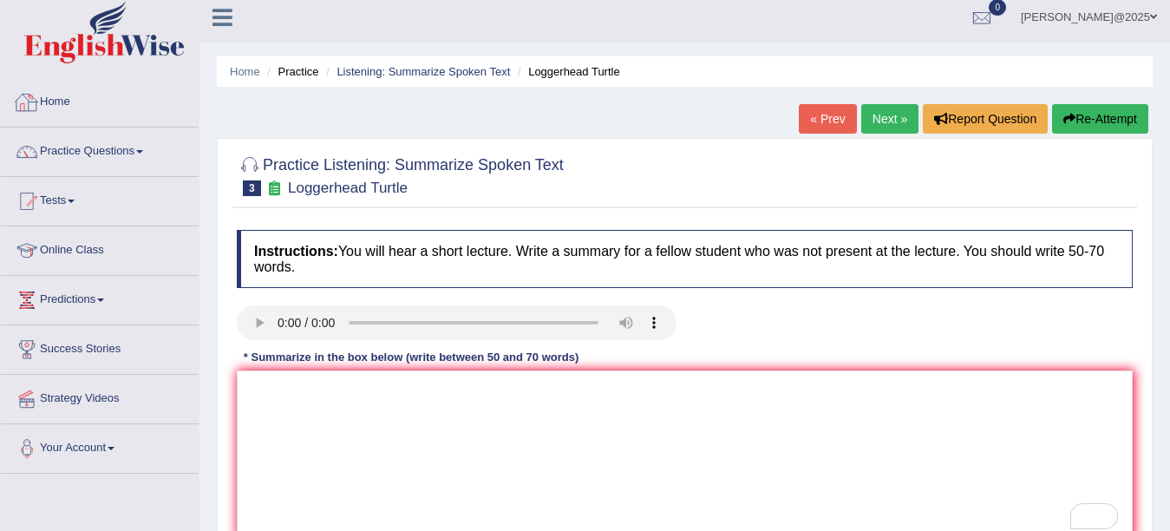
click at [77, 100] on link "Home" at bounding box center [100, 99] width 198 height 43
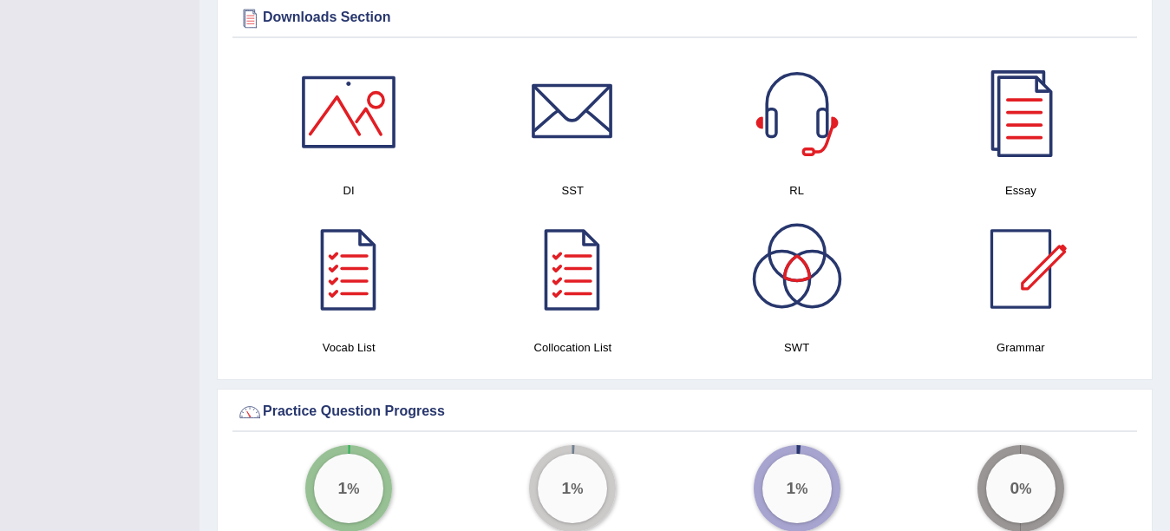
scroll to position [888, 0]
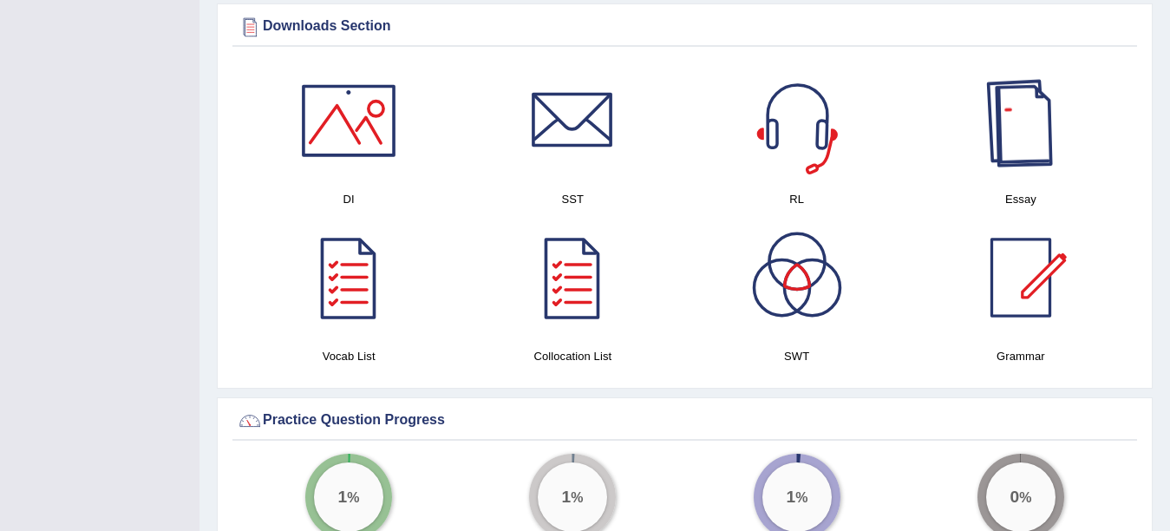
click at [836, 109] on div at bounding box center [796, 120] width 121 height 121
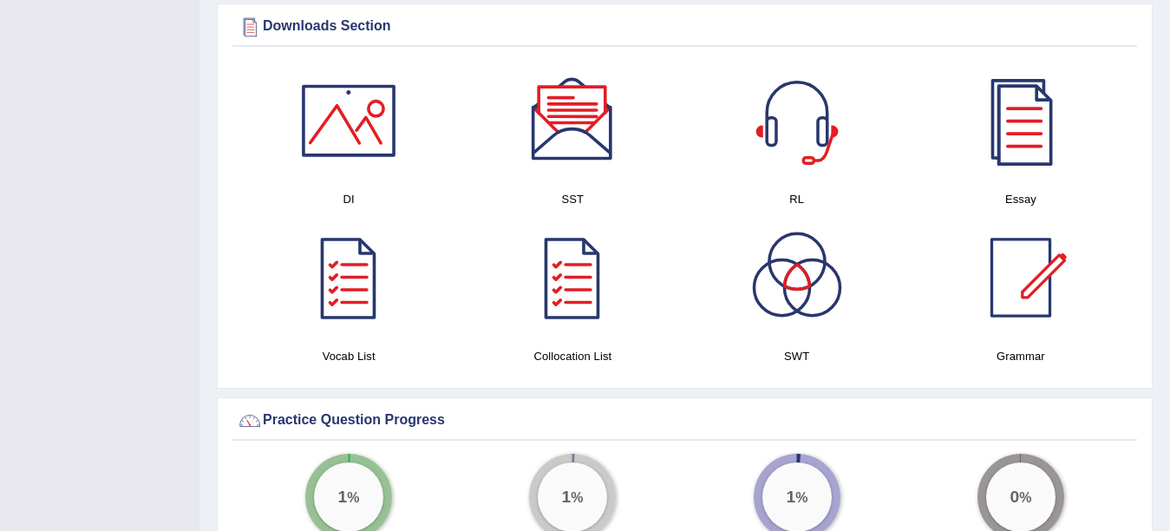
click at [585, 128] on div at bounding box center [572, 120] width 121 height 121
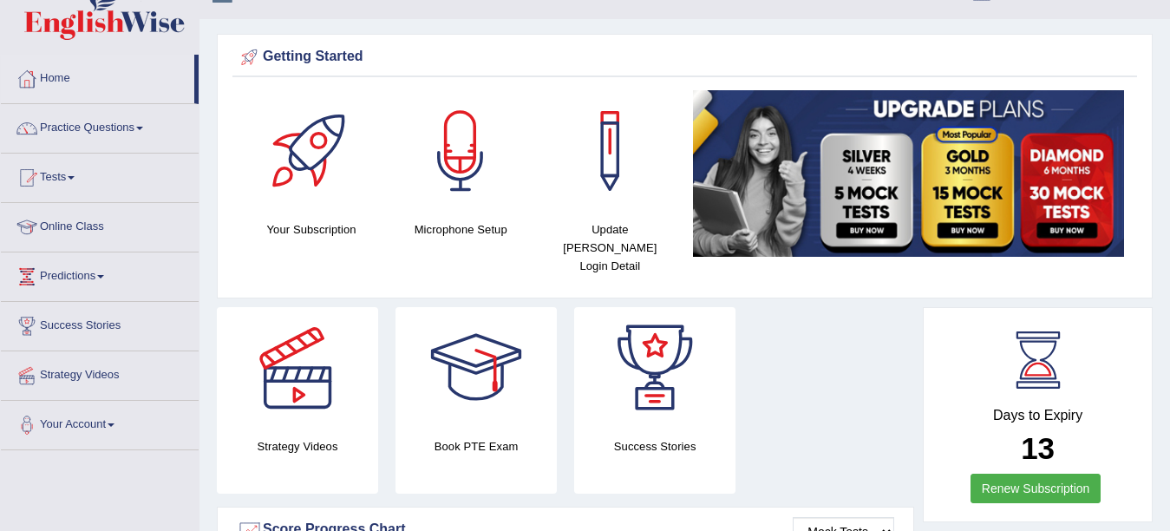
scroll to position [0, 0]
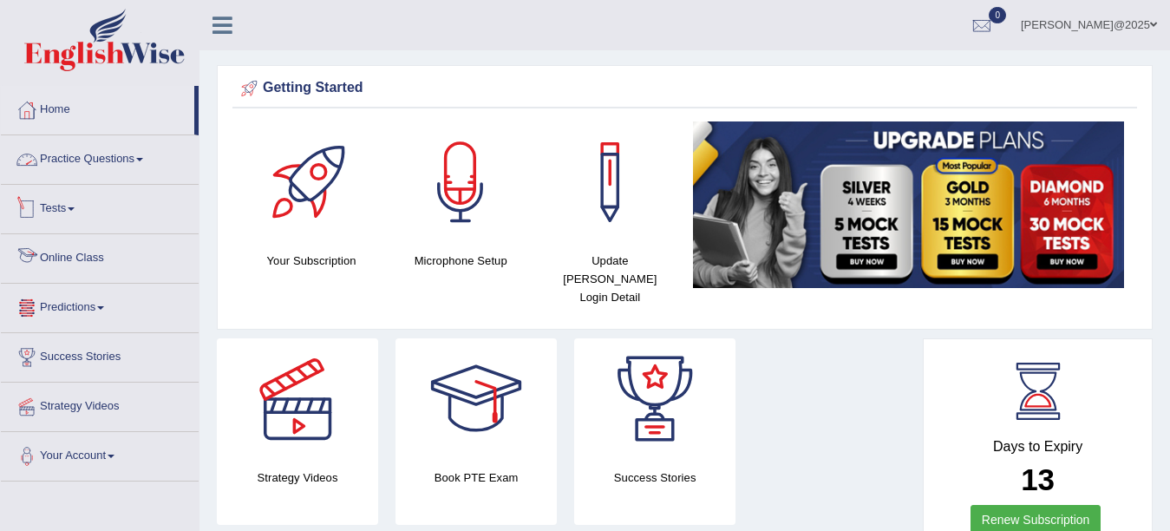
click at [143, 157] on link "Practice Questions" at bounding box center [100, 156] width 198 height 43
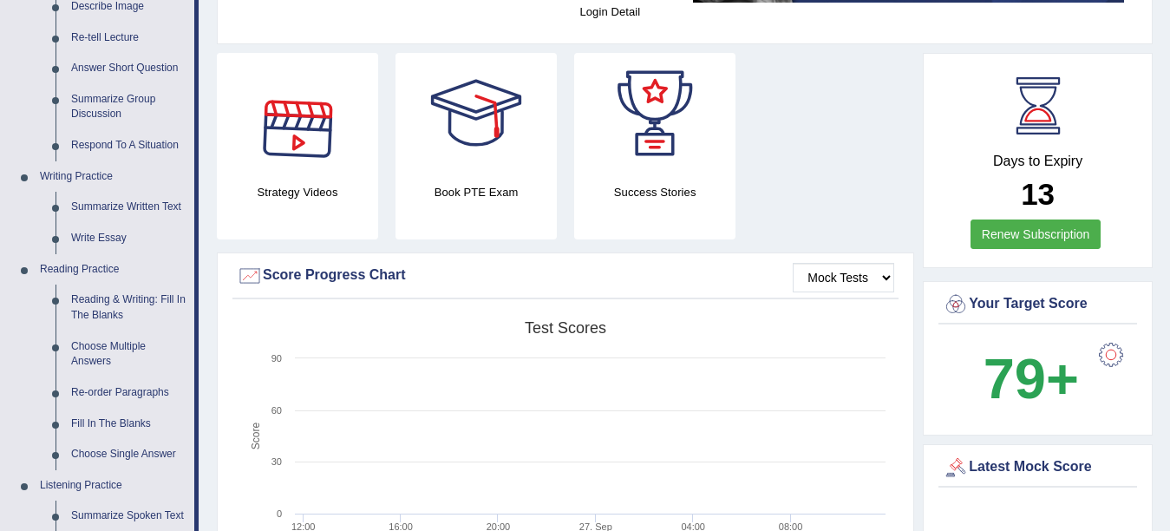
scroll to position [473, 0]
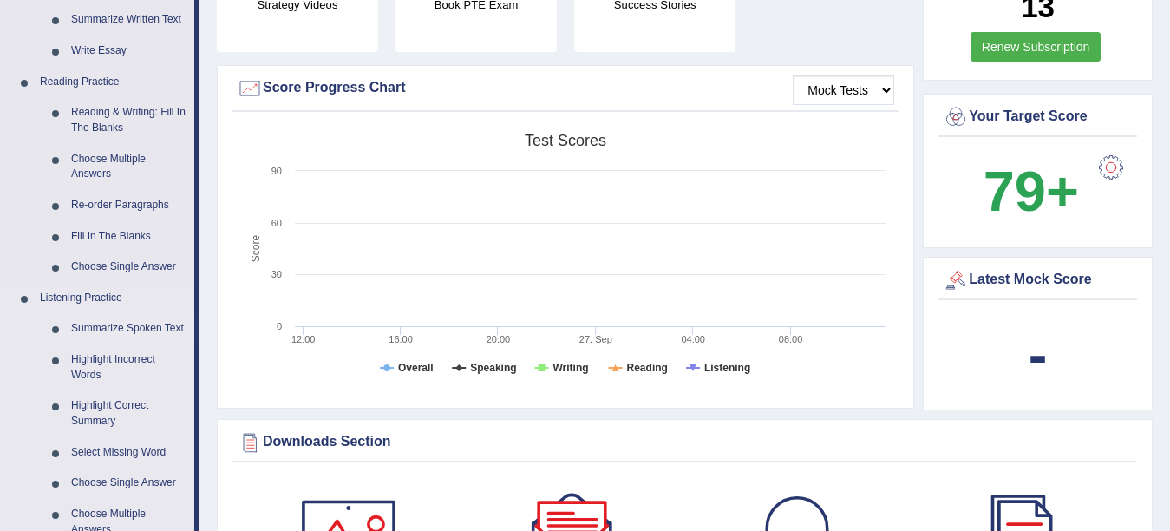
click at [110, 324] on link "Summarize Spoken Text" at bounding box center [128, 328] width 131 height 31
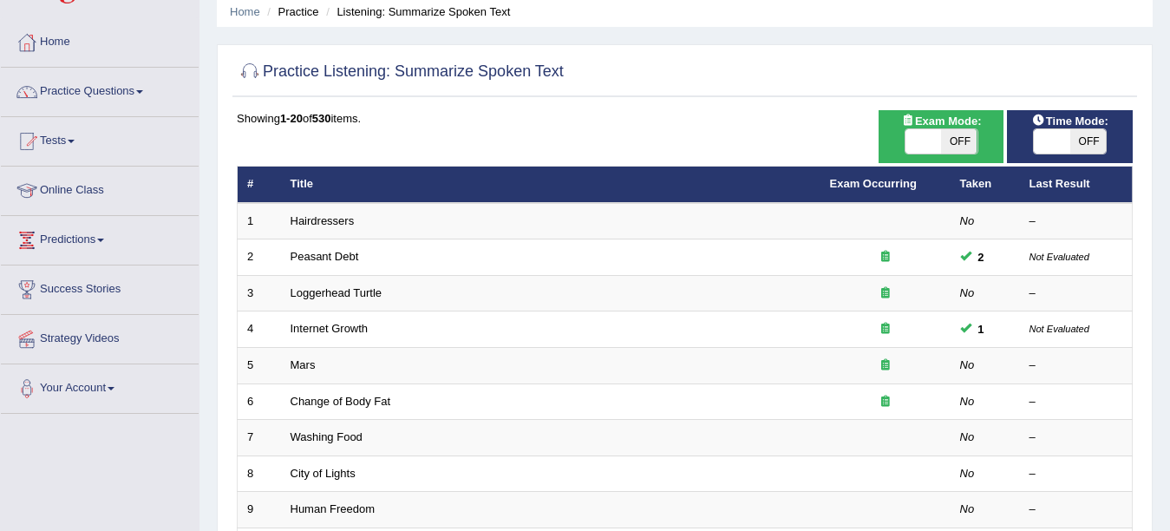
scroll to position [137, 0]
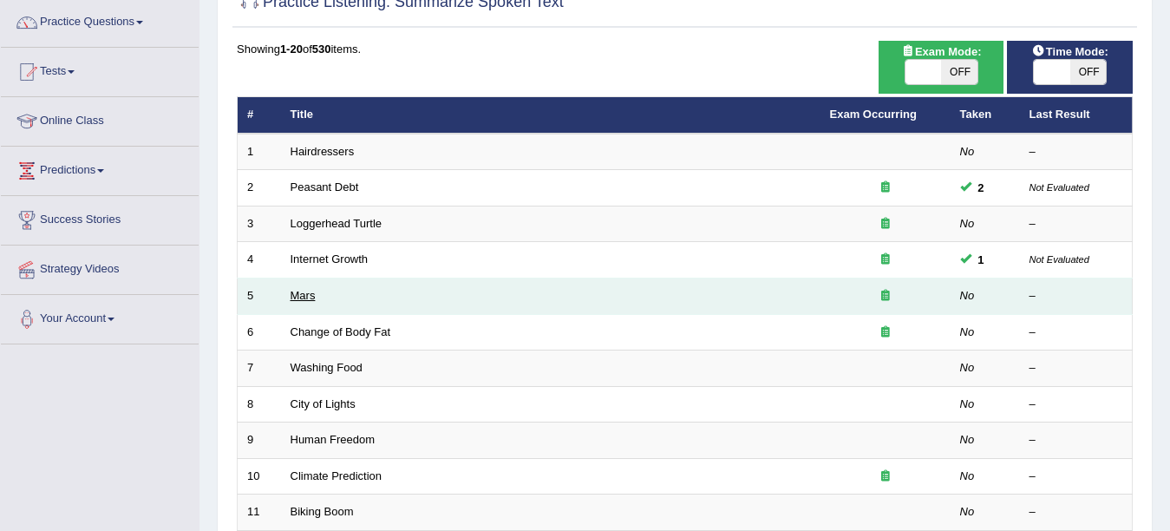
click at [299, 289] on link "Mars" at bounding box center [303, 295] width 25 height 13
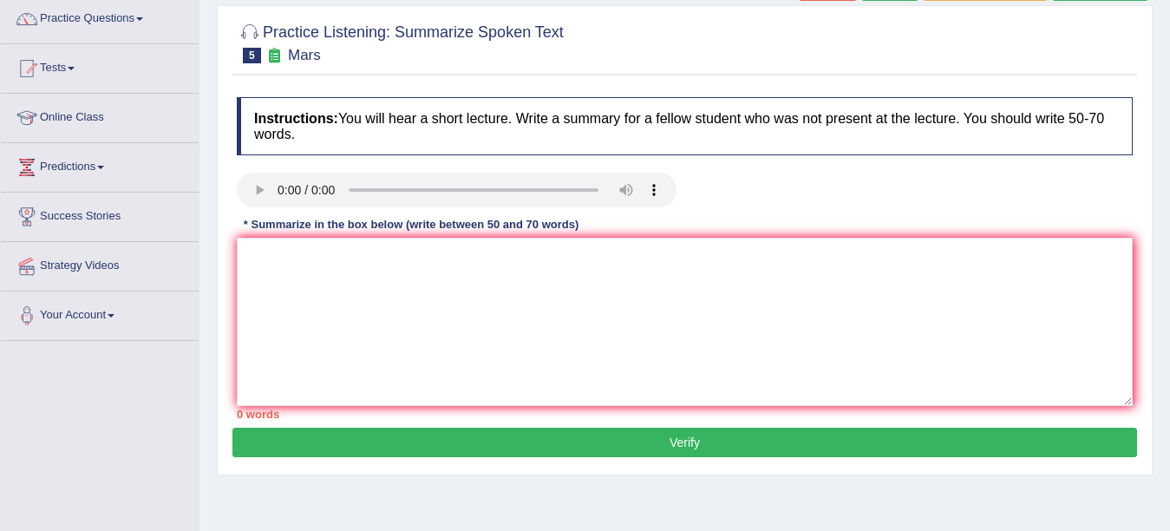
scroll to position [164, 0]
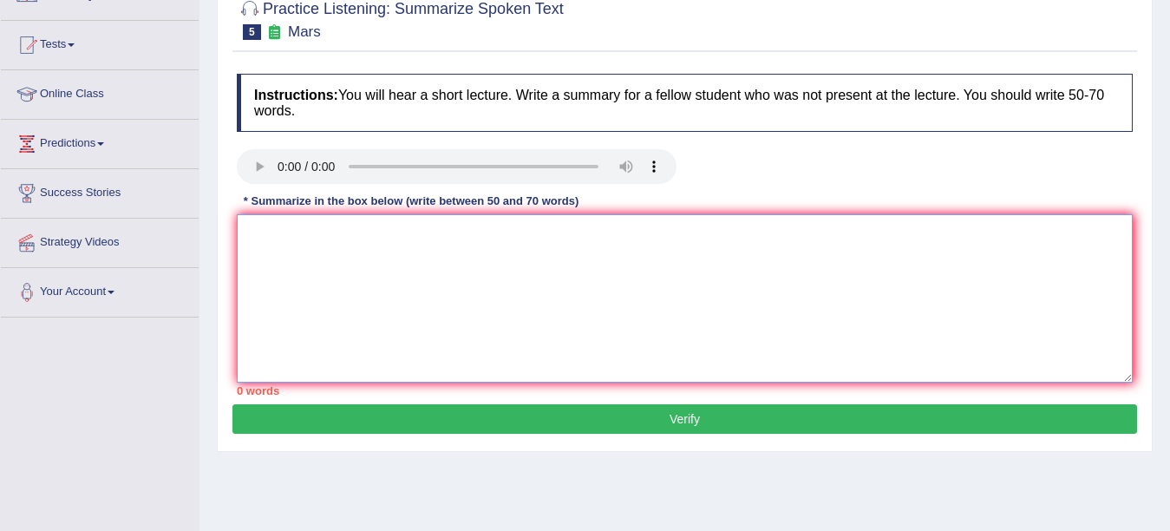
click at [279, 252] on textarea at bounding box center [685, 298] width 896 height 168
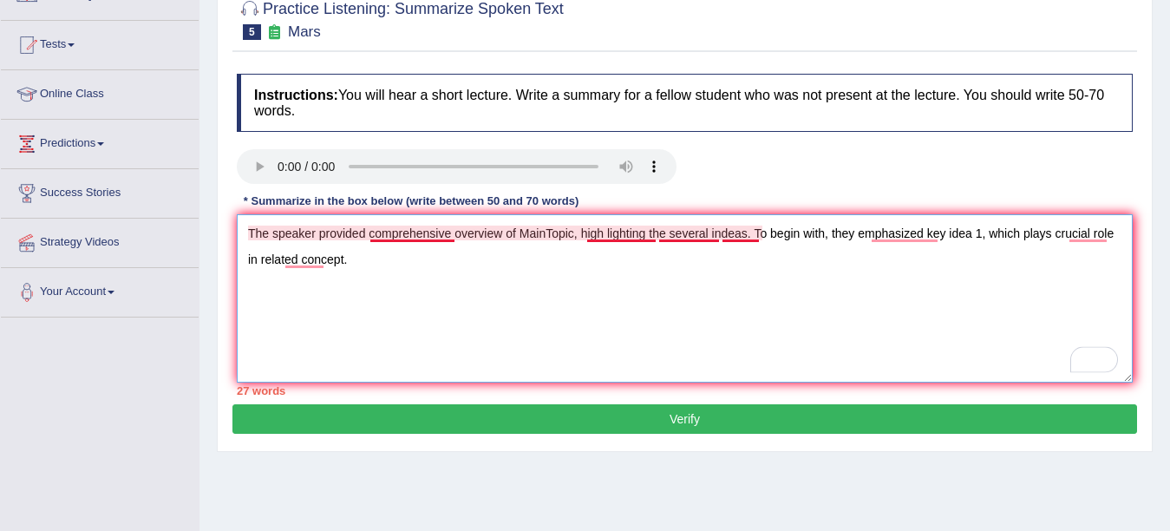
click at [436, 235] on textarea "The speaker provided comprehensive overview of MainTopic, high lighting the sev…" at bounding box center [685, 298] width 896 height 168
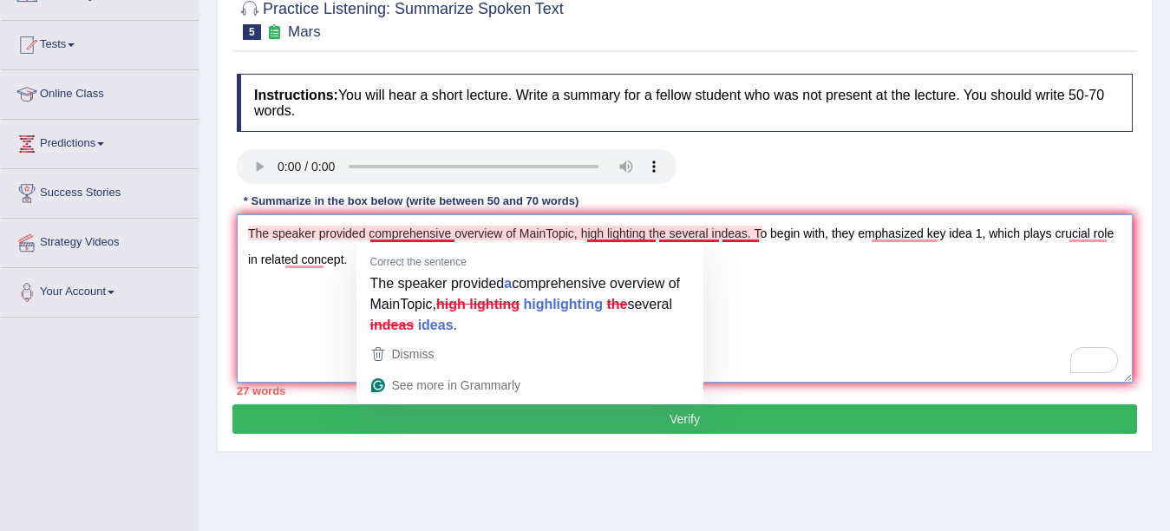
click at [850, 285] on textarea "The speaker provided comprehensive overview of MainTopic, high lighting the sev…" at bounding box center [685, 298] width 896 height 168
click at [411, 232] on textarea "The speaker provided comprehensive overview of MainTopic, high lighting the sev…" at bounding box center [685, 298] width 896 height 168
click at [371, 236] on textarea "The speaker provided comprehensive overview of MainTopic, high lighting the sev…" at bounding box center [685, 298] width 896 height 168
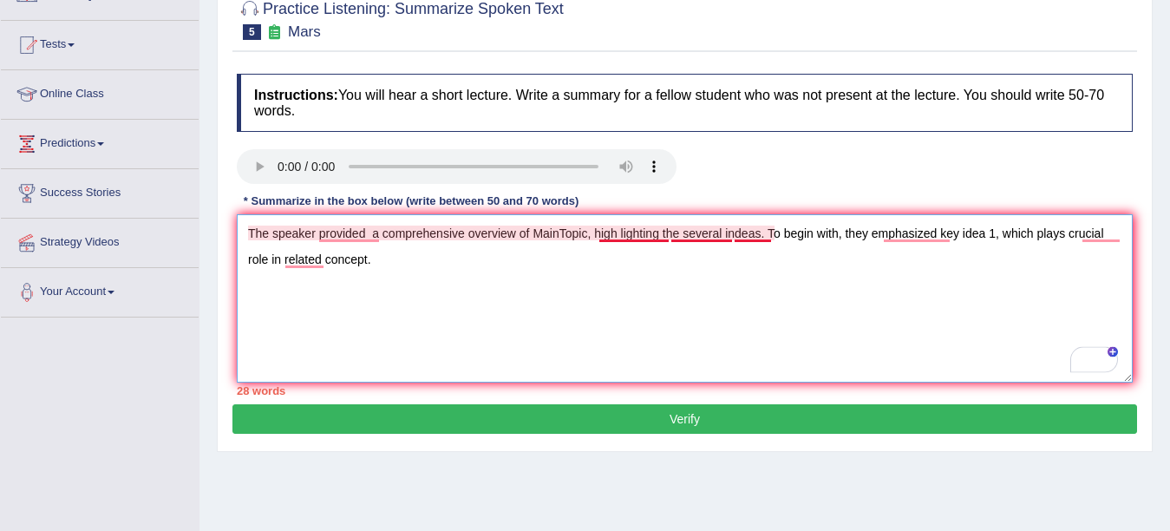
click at [629, 230] on textarea "The speaker provided a comprehensive overview of MainTopic, high lighting the s…" at bounding box center [685, 298] width 896 height 168
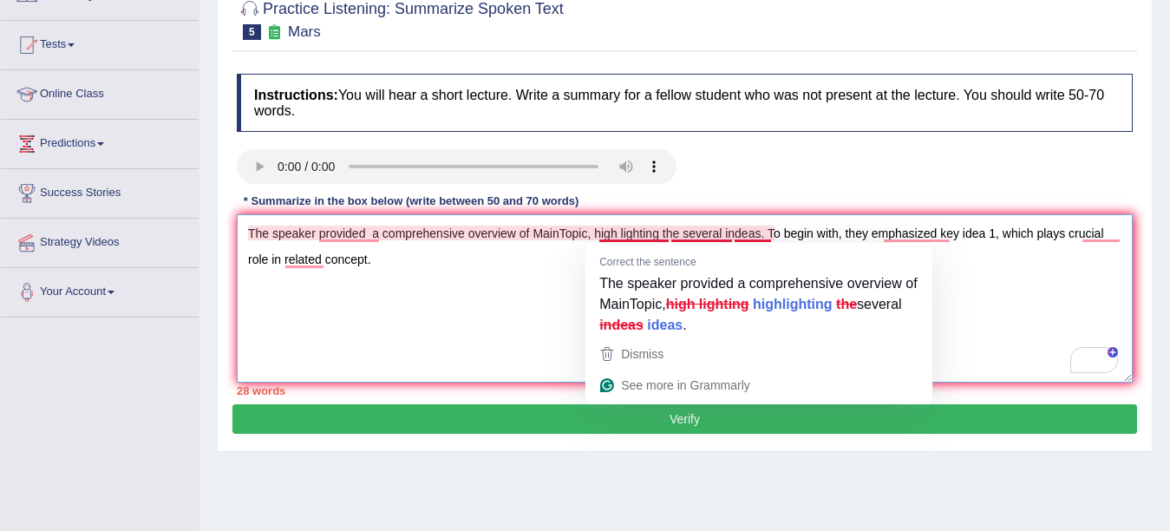
click at [989, 310] on textarea "The speaker provided a comprehensive overview of MainTopic, high lighting the s…" at bounding box center [685, 298] width 896 height 168
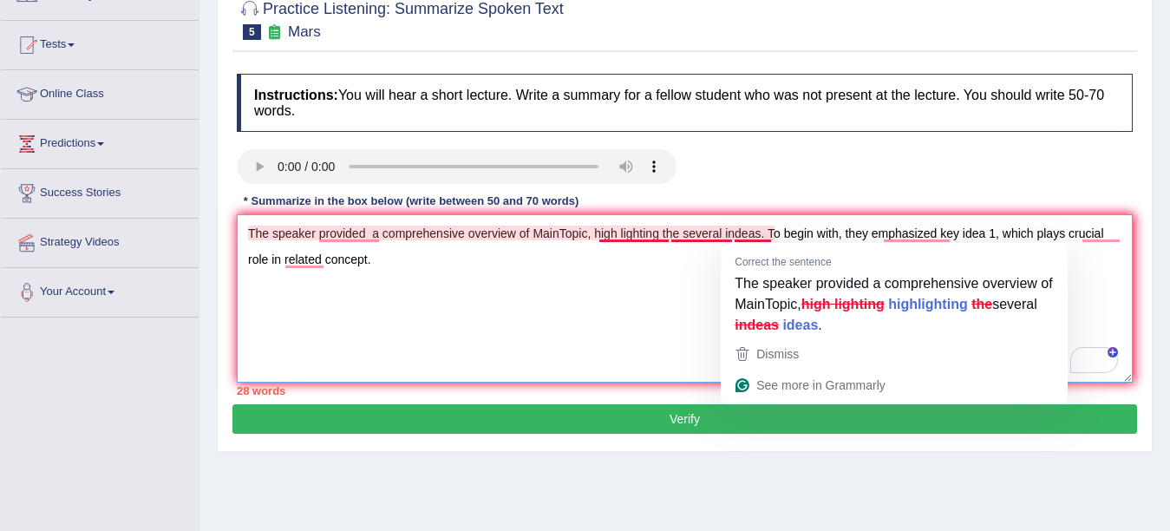
click at [748, 228] on textarea "The speaker provided a comprehensive overview of MainTopic, high lighting the s…" at bounding box center [685, 298] width 896 height 168
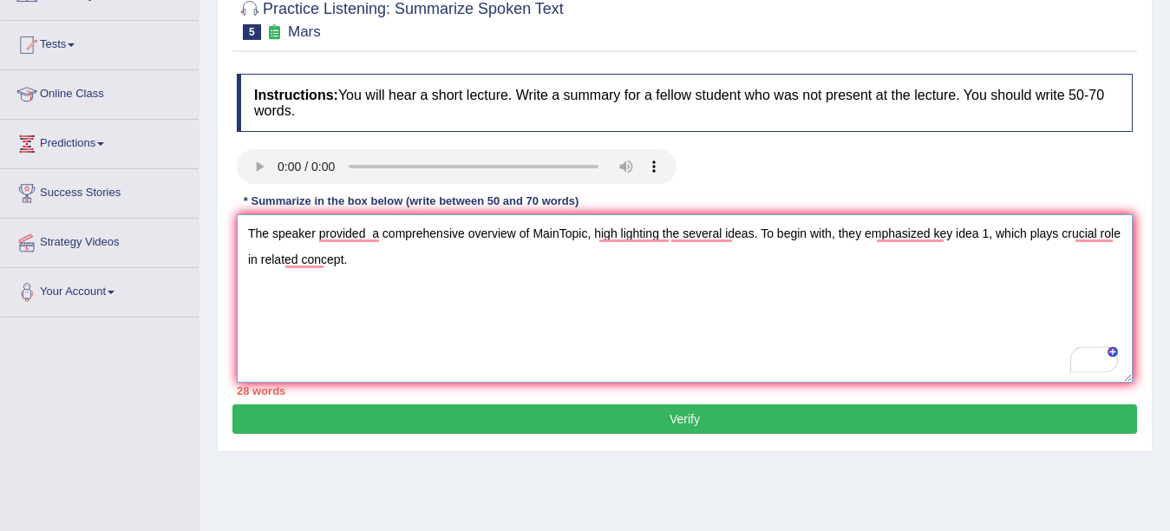
click at [639, 241] on textarea "The speaker provided a comprehensive overview of MainTopic, high lighting the s…" at bounding box center [685, 298] width 896 height 168
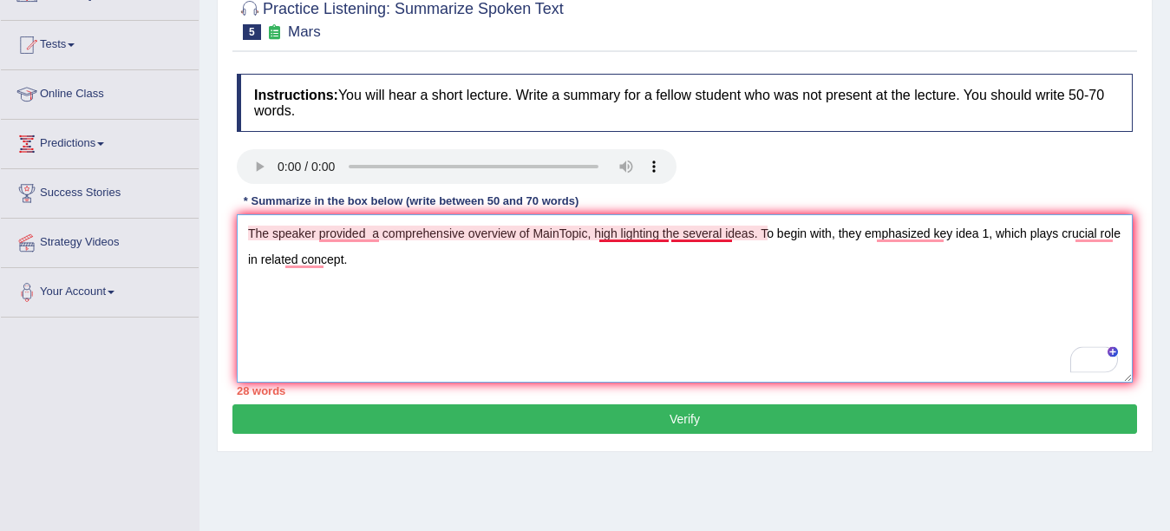
click at [637, 229] on textarea "The speaker provided a comprehensive overview of MainTopic, high lighting the s…" at bounding box center [685, 298] width 896 height 168
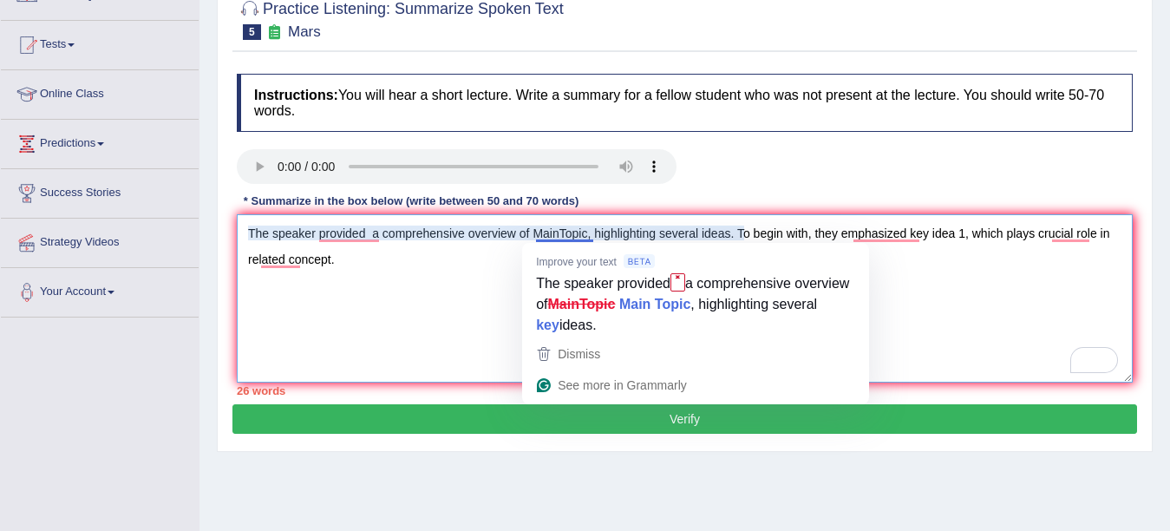
click at [578, 234] on textarea "The speaker provided a comprehensive overview of MainTopic, highlighting severa…" at bounding box center [685, 298] width 896 height 168
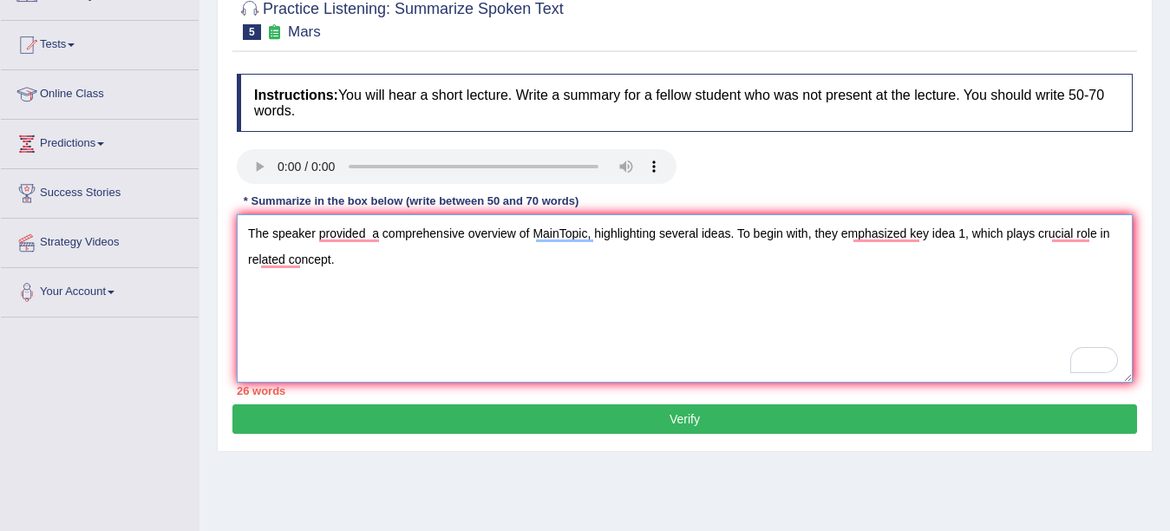
click at [987, 336] on textarea "The speaker provided a comprehensive overview of MainTopic, highlighting severa…" at bounding box center [685, 298] width 896 height 168
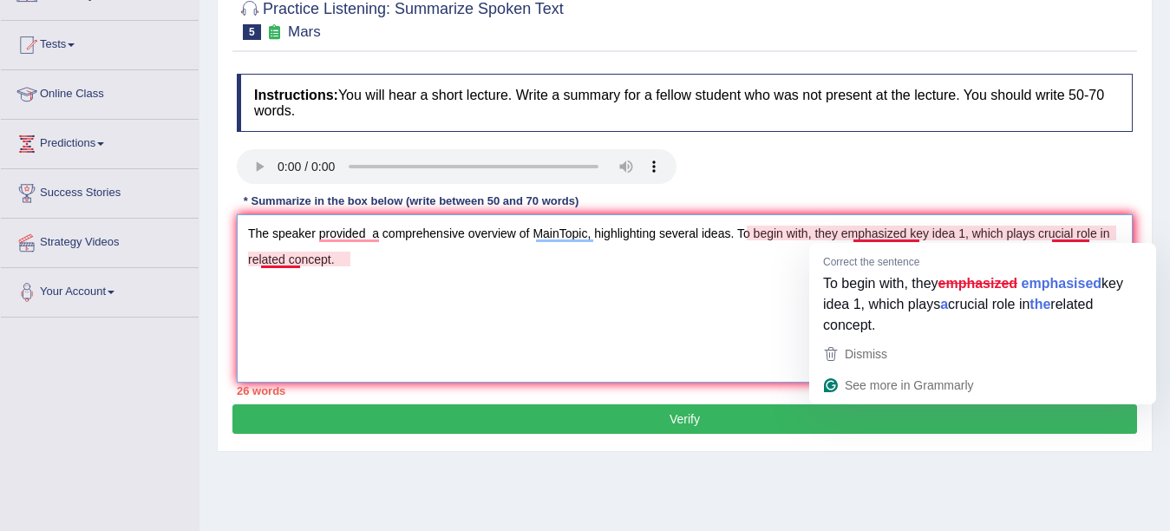
click at [1082, 236] on textarea "The speaker provided a comprehensive overview of MainTopic, highlighting severa…" at bounding box center [685, 298] width 896 height 168
click at [1051, 230] on textarea "The speaker provided a comprehensive overview of MainTopic, highlighting severa…" at bounding box center [685, 298] width 896 height 168
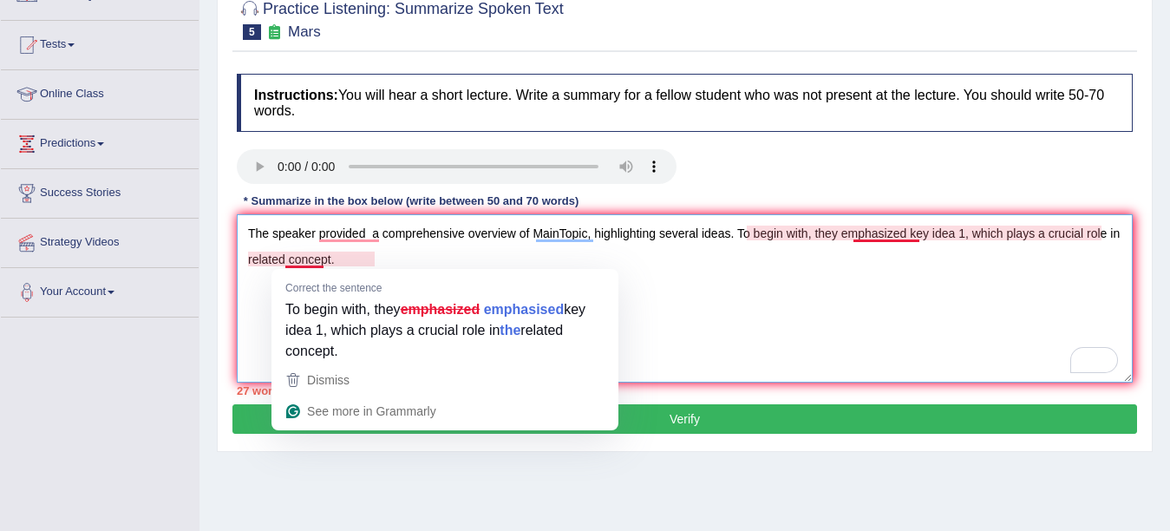
click at [318, 260] on textarea "The speaker provided a comprehensive overview of MainTopic, highlighting severa…" at bounding box center [685, 298] width 896 height 168
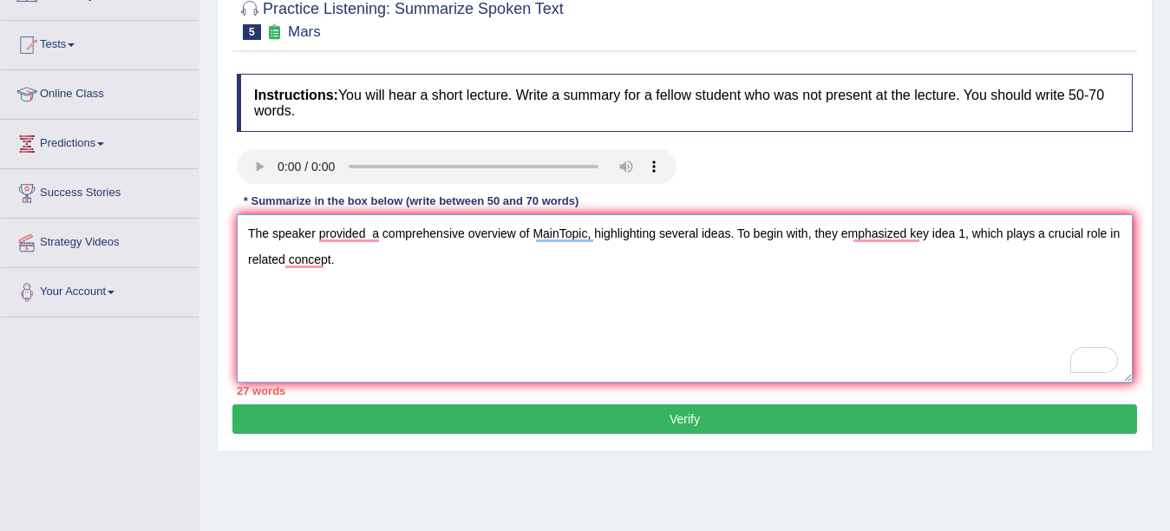
click at [822, 330] on textarea "The speaker provided a comprehensive overview of MainTopic, highlighting severa…" at bounding box center [685, 298] width 896 height 168
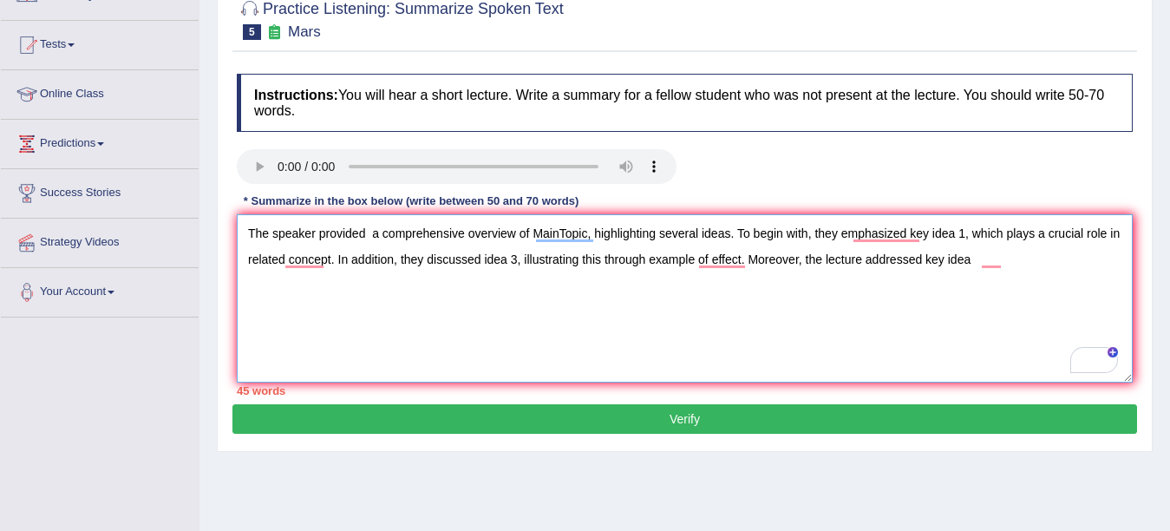
click at [502, 303] on textarea "The speaker provided a comprehensive overview of MainTopic, highlighting severa…" at bounding box center [685, 298] width 896 height 168
click at [557, 259] on textarea "The speaker provided a comprehensive overview of MainTopic, highlighting severa…" at bounding box center [685, 298] width 896 height 168
click at [724, 261] on textarea "The speaker provided a comprehensive overview of MainTopic, highlighting severa…" at bounding box center [685, 298] width 896 height 168
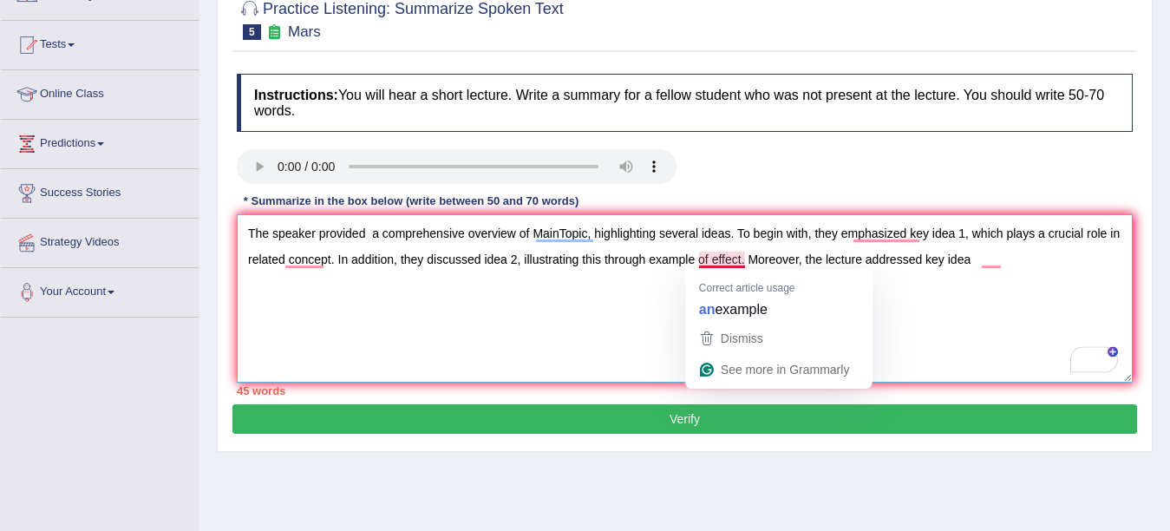
click at [740, 256] on textarea "The speaker provided a comprehensive overview of MainTopic, highlighting severa…" at bounding box center [685, 298] width 896 height 168
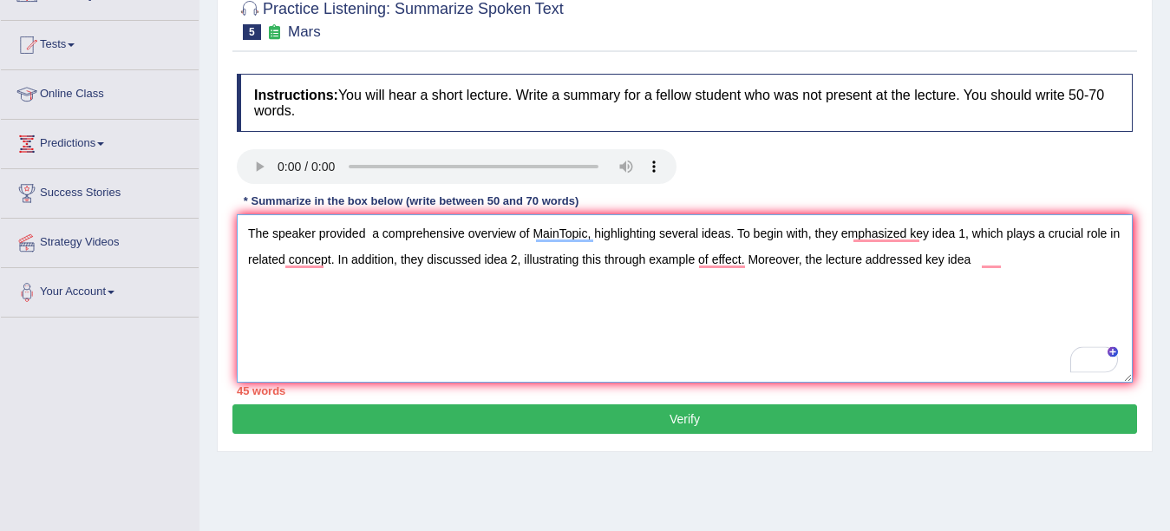
click at [1038, 261] on textarea "The speaker provided a comprehensive overview of MainTopic, highlighting severa…" at bounding box center [685, 298] width 896 height 168
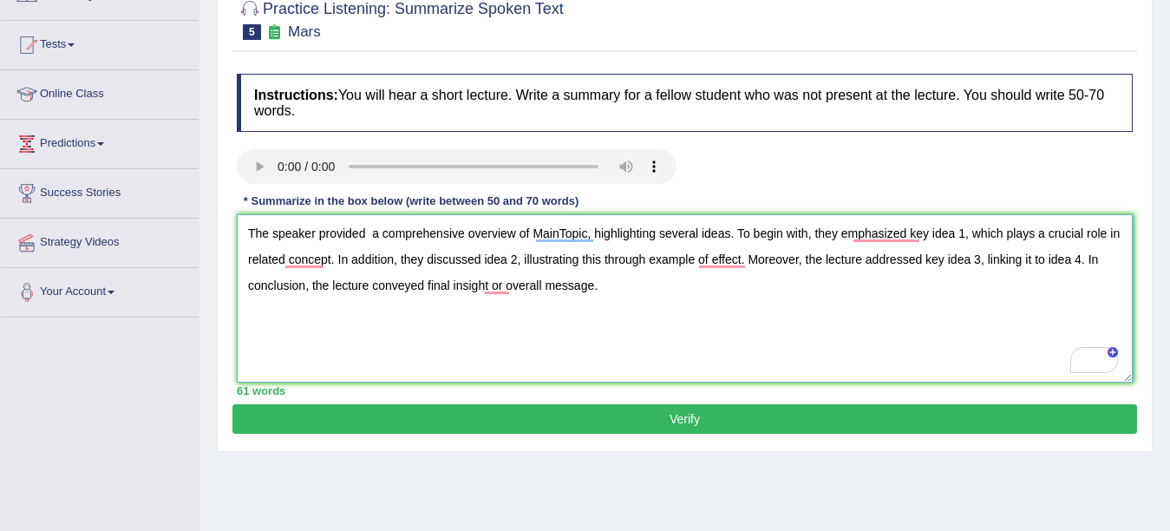
click at [281, 327] on textarea "The speaker provided a comprehensive overview of MainTopic, highlighting severa…" at bounding box center [685, 298] width 896 height 168
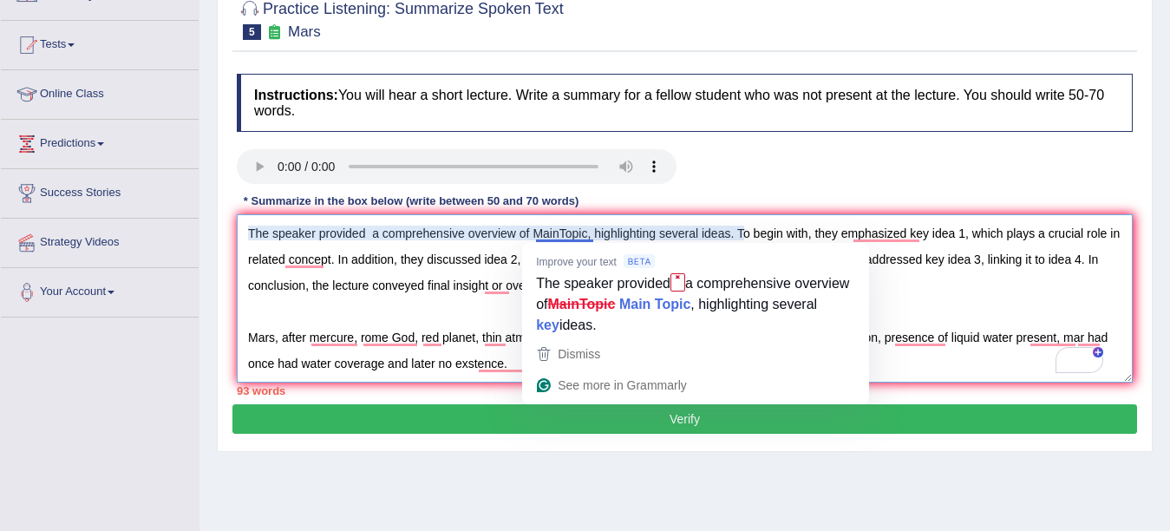
click at [591, 234] on textarea "The speaker provided a comprehensive overview of MainTopic, highlighting severa…" at bounding box center [685, 298] width 896 height 168
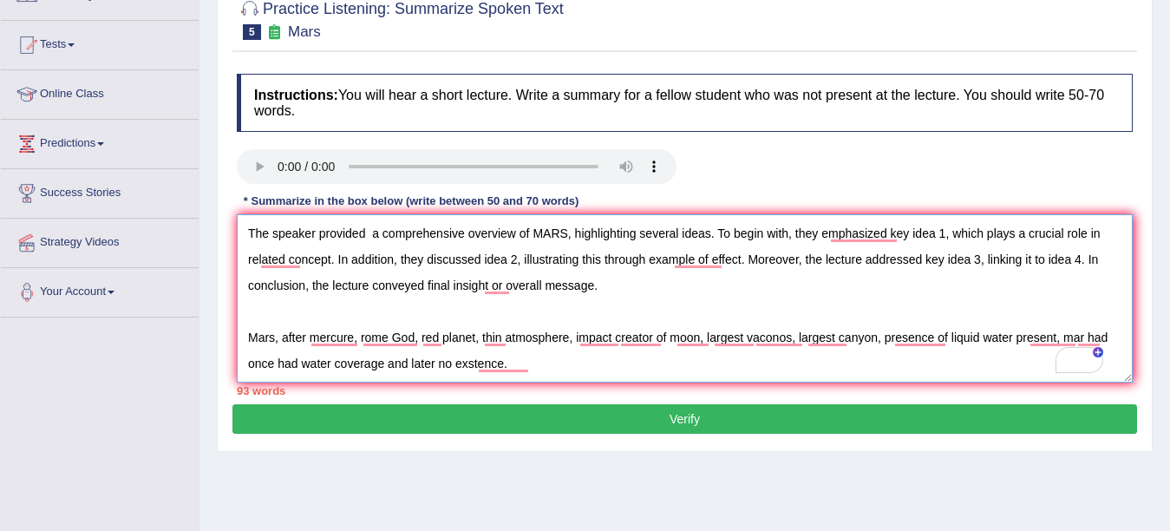
click at [956, 233] on textarea "The speaker provided a comprehensive overview of MARS, highlighting several ide…" at bounding box center [685, 298] width 896 height 168
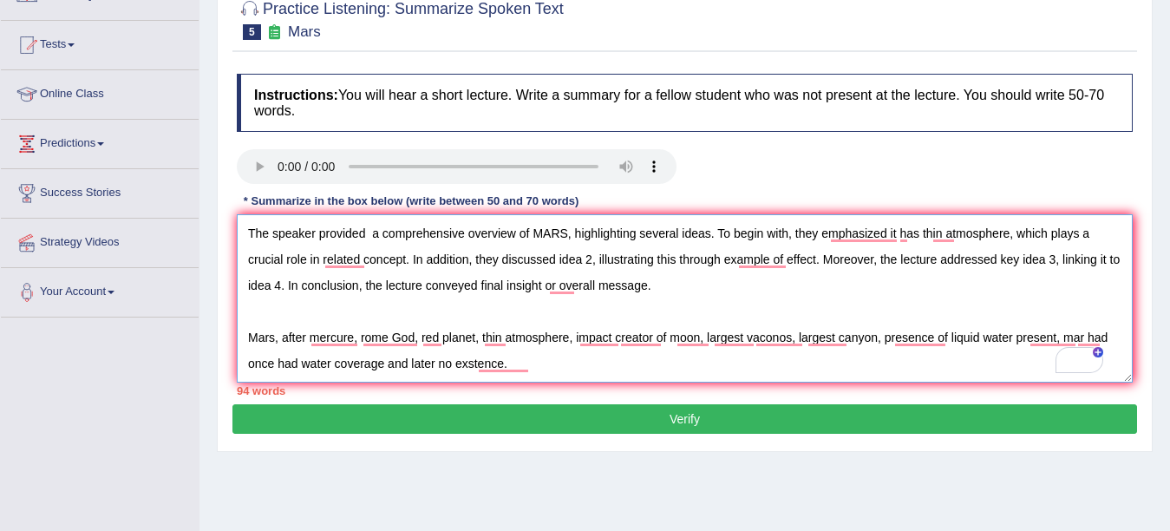
click at [410, 258] on textarea "The speaker provided a comprehensive overview of MARS, highlighting several ide…" at bounding box center [685, 298] width 896 height 168
click at [1022, 234] on textarea "The speaker provided a comprehensive overview of MARS, highlighting several ide…" at bounding box center [685, 298] width 896 height 168
click at [410, 257] on textarea "The speaker provided a comprehensive overview of MARS, highlighting several ide…" at bounding box center [685, 298] width 896 height 168
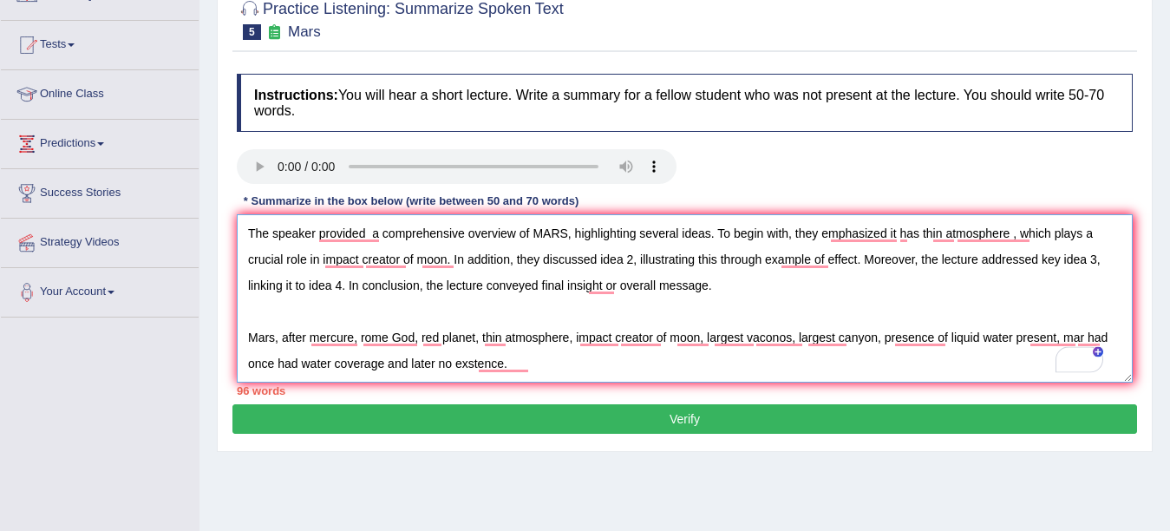
click at [643, 258] on textarea "The speaker provided a comprehensive overview of MARS, highlighting several ide…" at bounding box center [685, 298] width 896 height 168
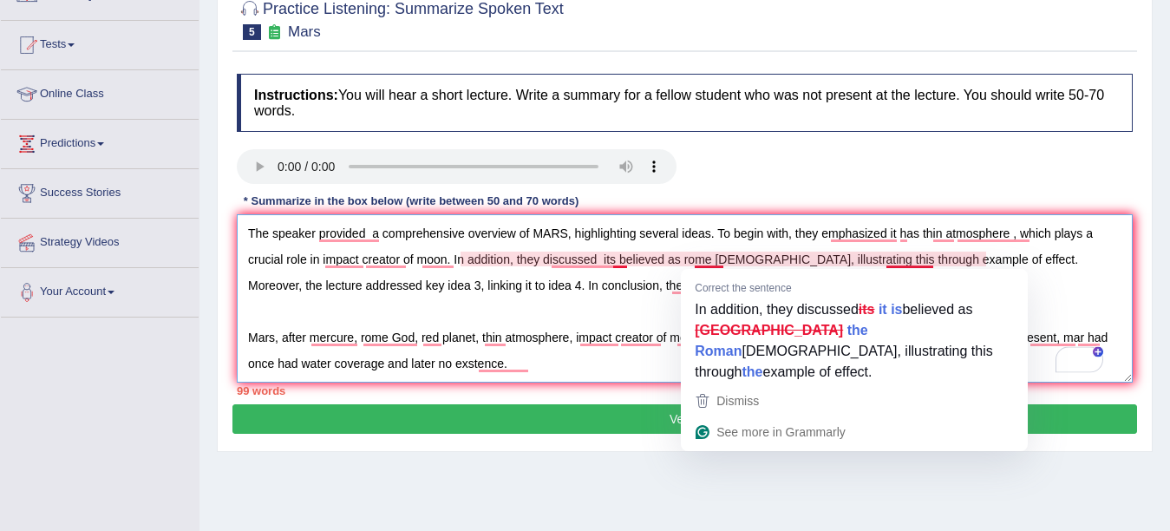
click at [702, 259] on textarea "The speaker provided a comprehensive overview of MARS, highlighting several ide…" at bounding box center [685, 298] width 896 height 168
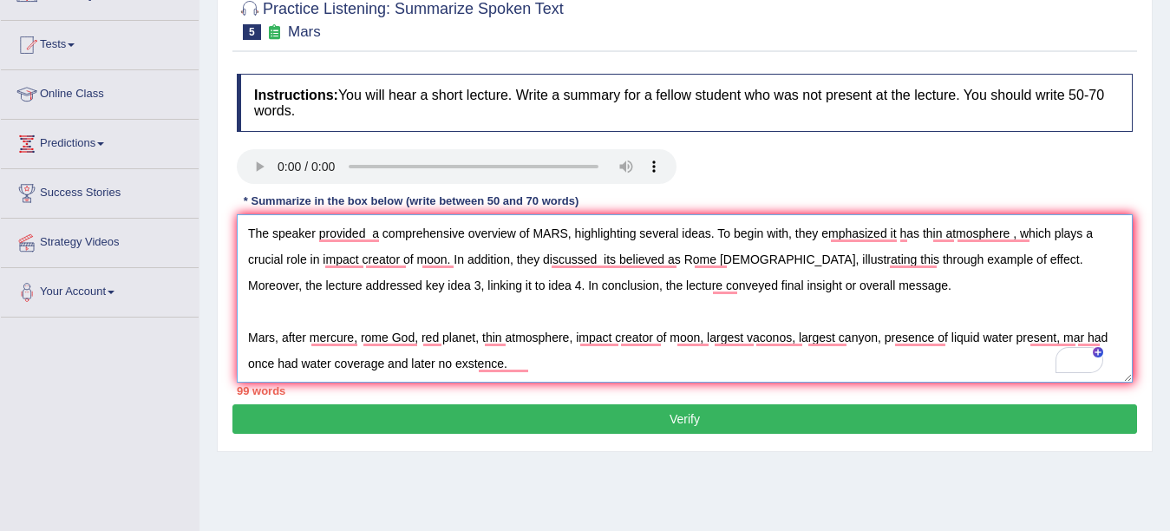
click at [986, 260] on textarea "The speaker provided a comprehensive overview of MARS, highlighting several ide…" at bounding box center [685, 298] width 896 height 168
click at [751, 260] on textarea "The speaker provided a comprehensive overview of MARS, highlighting several ide…" at bounding box center [685, 298] width 896 height 168
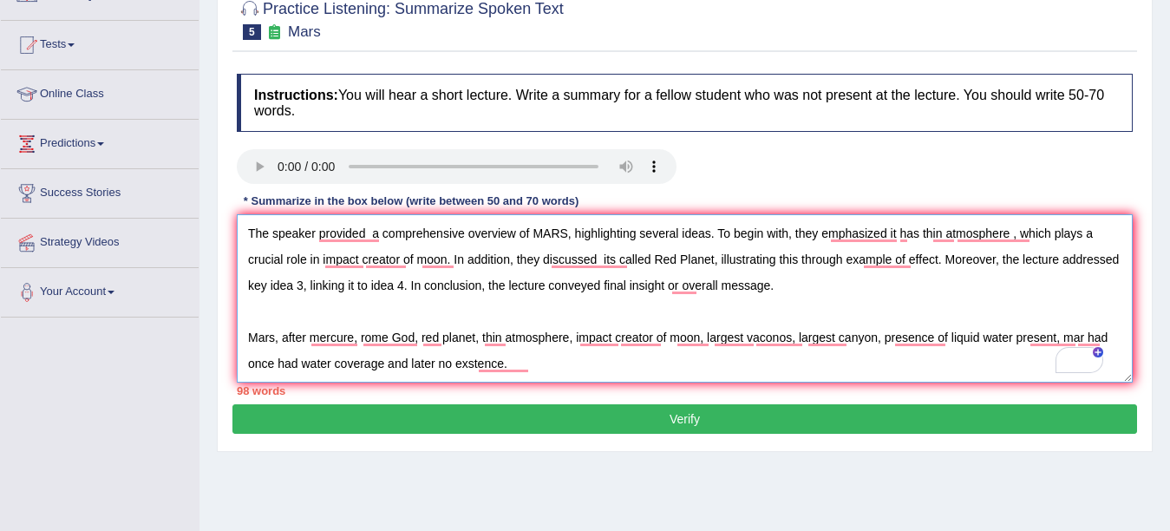
click at [959, 258] on textarea "The speaker provided a comprehensive overview of MARS, highlighting several ide…" at bounding box center [685, 298] width 896 height 168
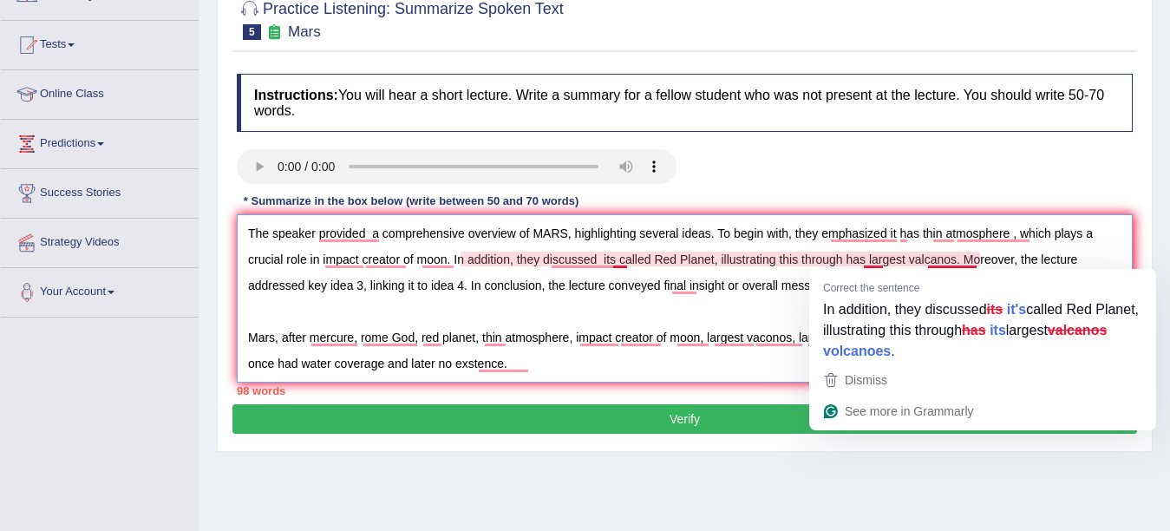
click at [930, 262] on textarea "The speaker provided a comprehensive overview of MARS, highlighting several ide…" at bounding box center [685, 298] width 896 height 168
click at [964, 259] on textarea "The speaker provided a comprehensive overview of MARS, highlighting several ide…" at bounding box center [685, 298] width 896 height 168
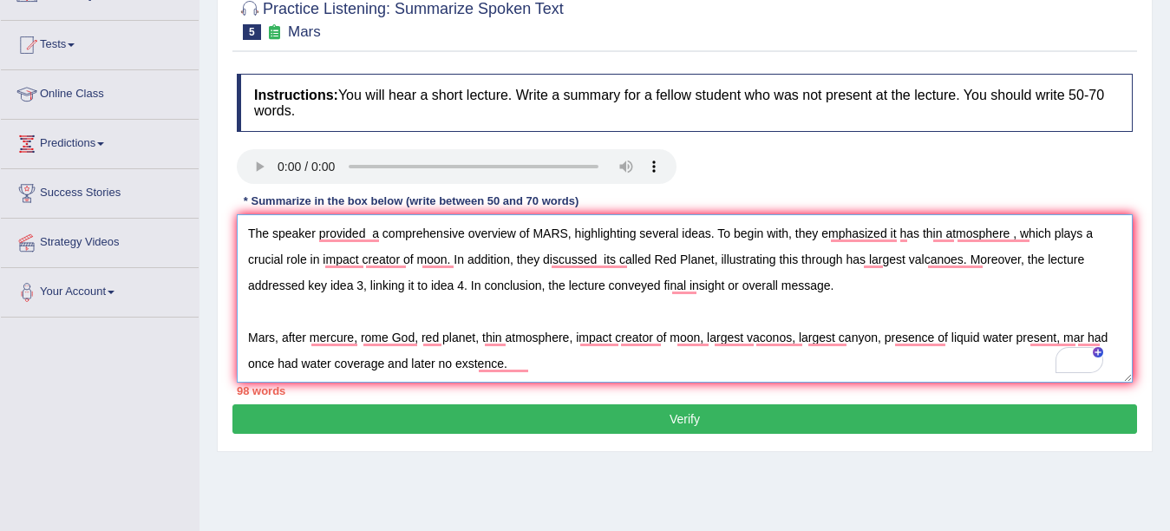
click at [363, 282] on textarea "The speaker provided a comprehensive overview of MARS, highlighting several ide…" at bounding box center [685, 298] width 896 height 168
click at [577, 284] on textarea "The speaker provided a comprehensive overview of MARS, highlighting several ide…" at bounding box center [685, 298] width 896 height 168
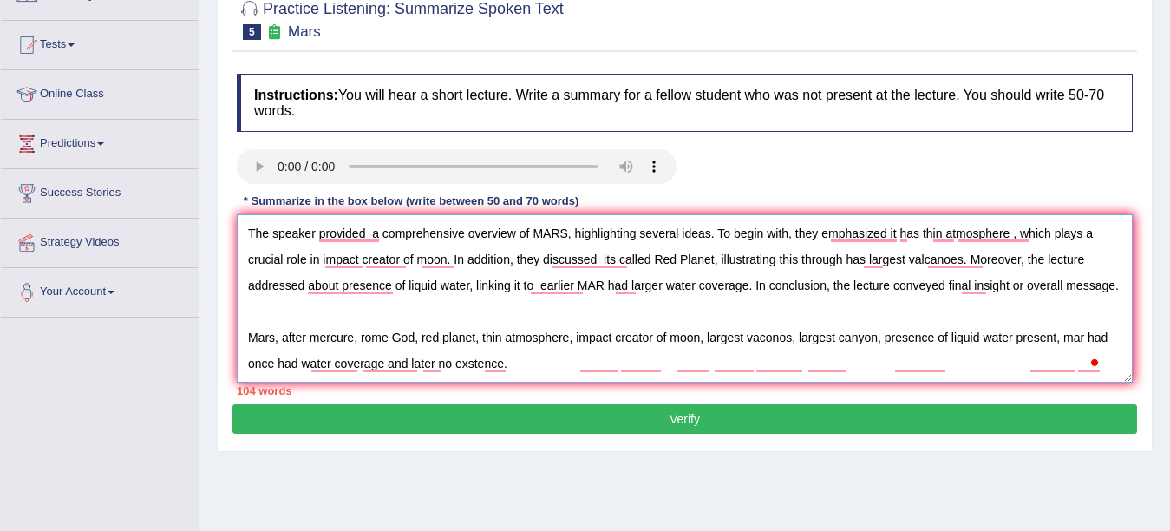
click at [296, 312] on textarea "The speaker provided a comprehensive overview of MARS, highlighting several ide…" at bounding box center [685, 298] width 896 height 168
click at [938, 288] on textarea "The speaker provided a comprehensive overview of MARS, highlighting several ide…" at bounding box center [685, 298] width 896 height 168
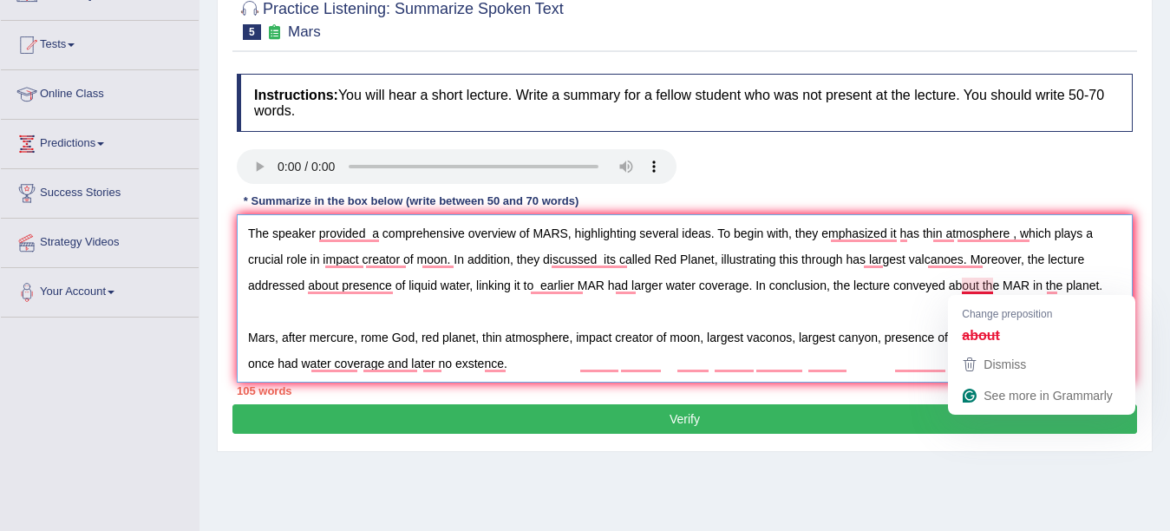
click at [975, 283] on textarea "The speaker provided a comprehensive overview of MARS, highlighting several ide…" at bounding box center [685, 298] width 896 height 168
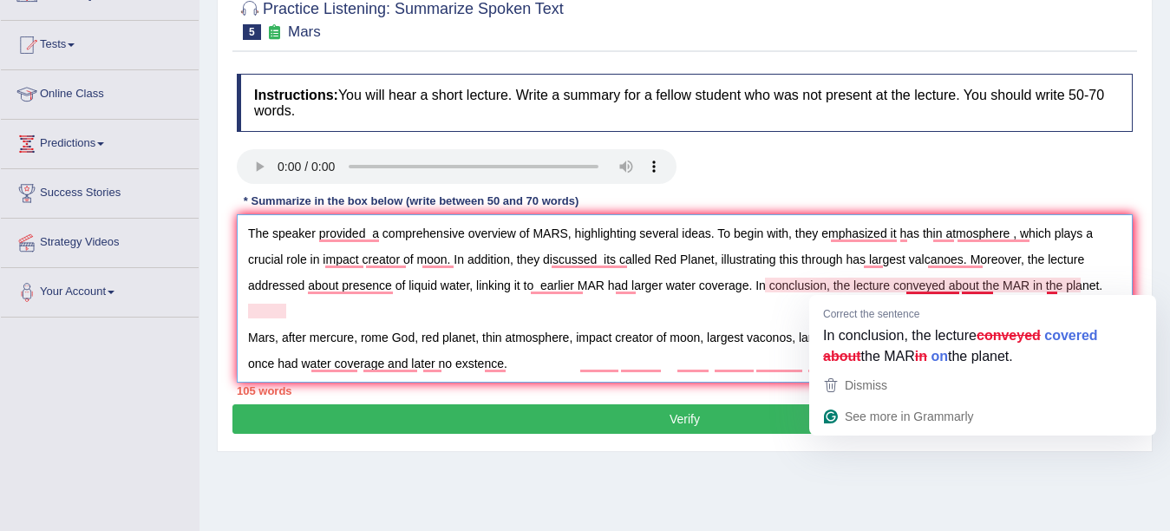
click at [981, 284] on textarea "The speaker provided a comprehensive overview of MARS, highlighting several ide…" at bounding box center [685, 298] width 896 height 168
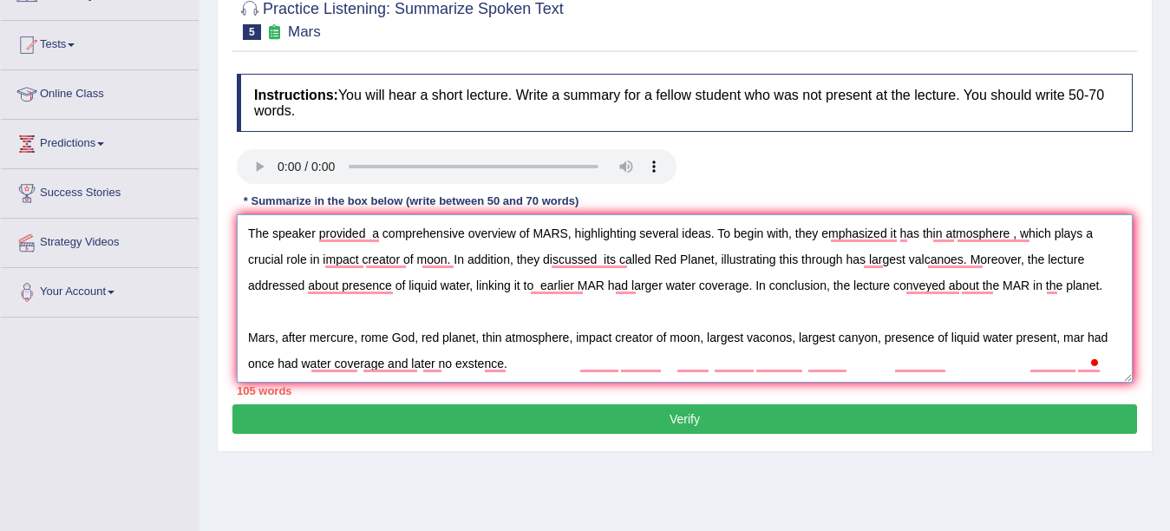
click at [994, 282] on textarea "The speaker provided a comprehensive overview of MARS, highlighting several ide…" at bounding box center [685, 298] width 896 height 168
click at [600, 251] on textarea "The speaker provided a comprehensive overview of MARS, highlighting several ide…" at bounding box center [685, 298] width 896 height 168
click at [591, 266] on textarea "The speaker provided a comprehensive overview of MARS, highlighting several ide…" at bounding box center [685, 298] width 896 height 168
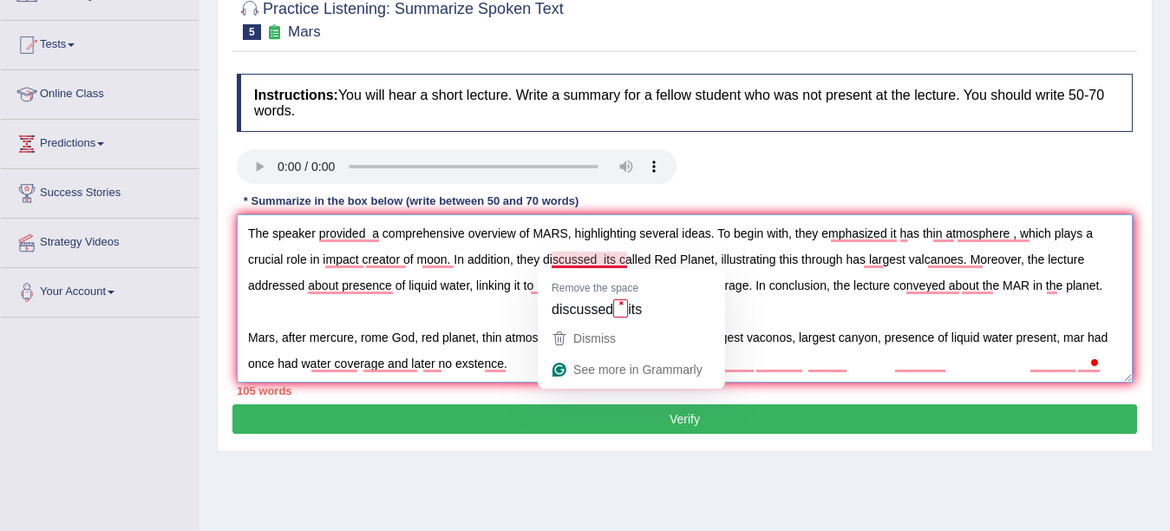
click at [594, 261] on textarea "The speaker provided a comprehensive overview of MARS, highlighting several ide…" at bounding box center [685, 298] width 896 height 168
type textarea "The speaker provided a comprehensive overview of MARS, highlighting several ide…"
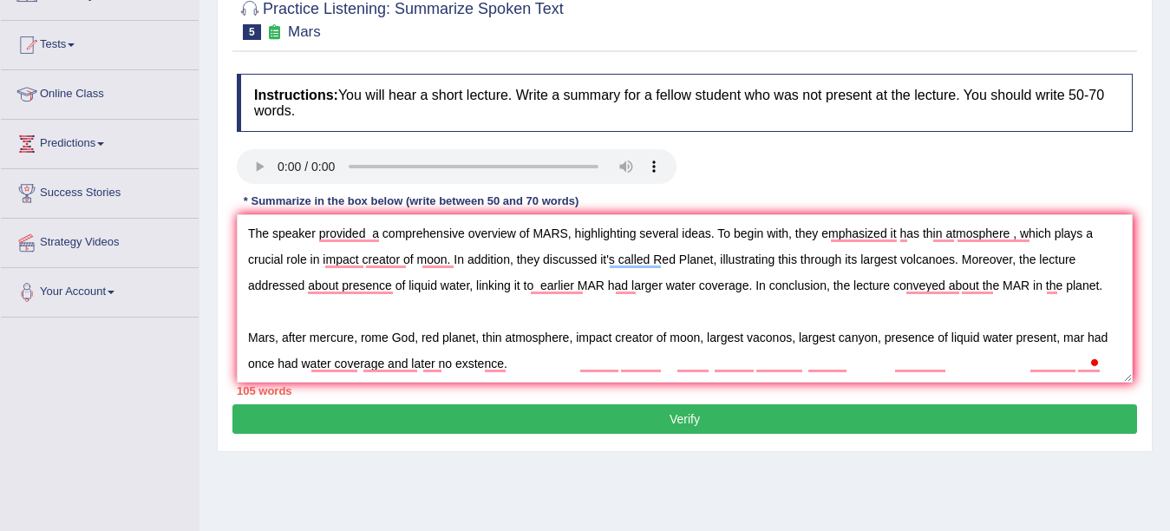
click at [931, 232] on textarea "The speaker provided a comprehensive overview of MARS, highlighting several ide…" at bounding box center [685, 298] width 896 height 168
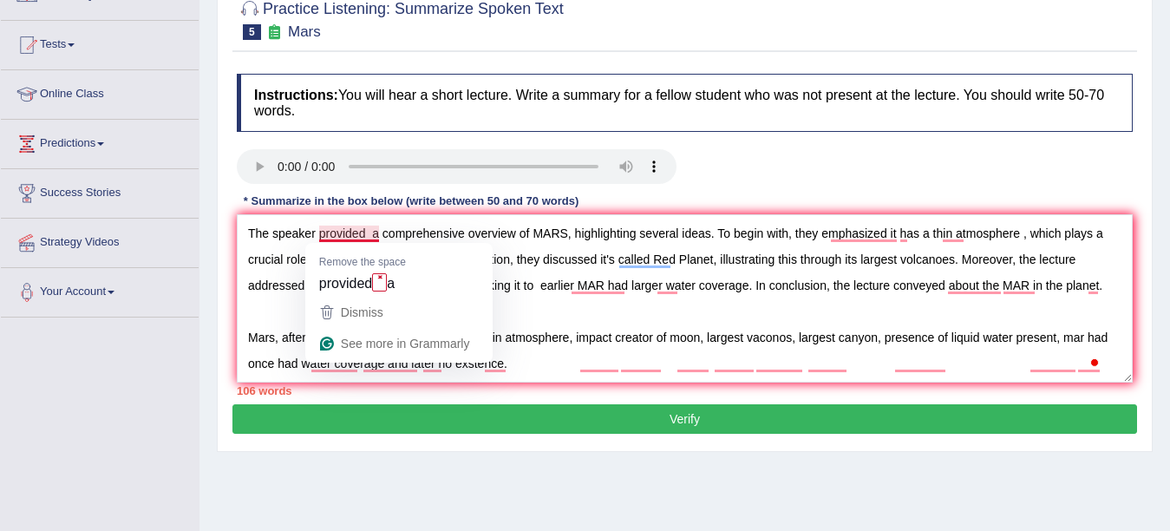
click at [350, 239] on textarea "The speaker provided a comprehensive overview of MARS, highlighting several ide…" at bounding box center [685, 298] width 896 height 168
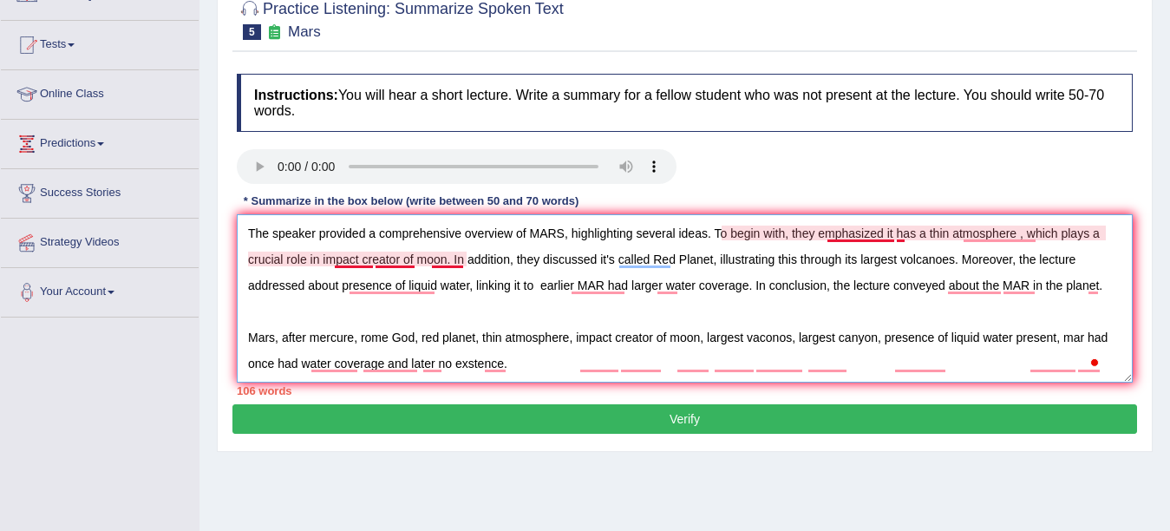
click at [386, 259] on textarea "The speaker provided a comprehensive overview of MARS, highlighting several ide…" at bounding box center [685, 298] width 896 height 168
click at [354, 265] on textarea "The speaker provided a comprehensive overview of MARS, highlighting several ide…" at bounding box center [685, 298] width 896 height 168
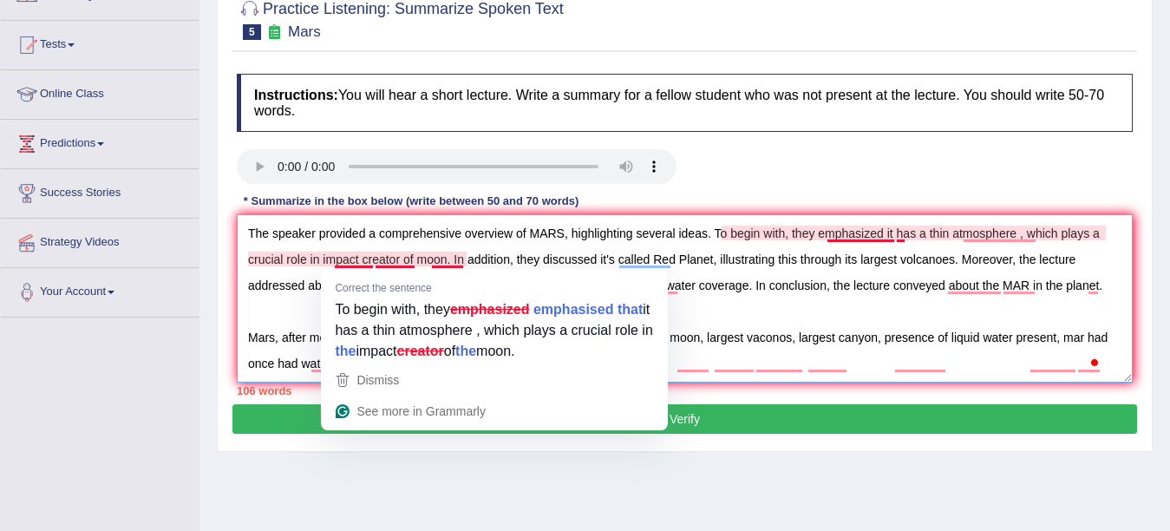
click at [409, 258] on textarea "The speaker provided a comprehensive overview of MARS, highlighting several ide…" at bounding box center [685, 298] width 896 height 168
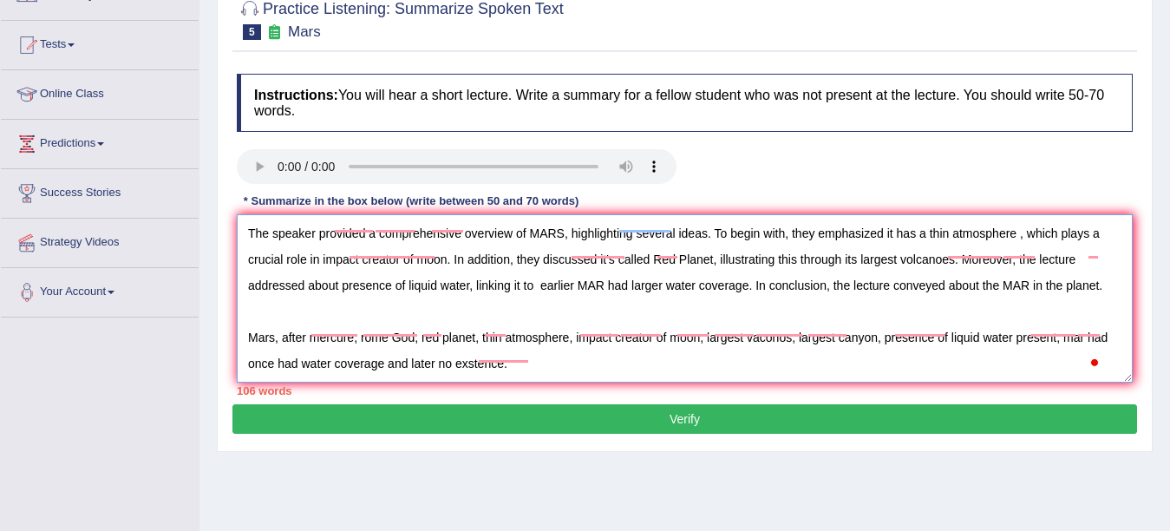
scroll to position [52, 0]
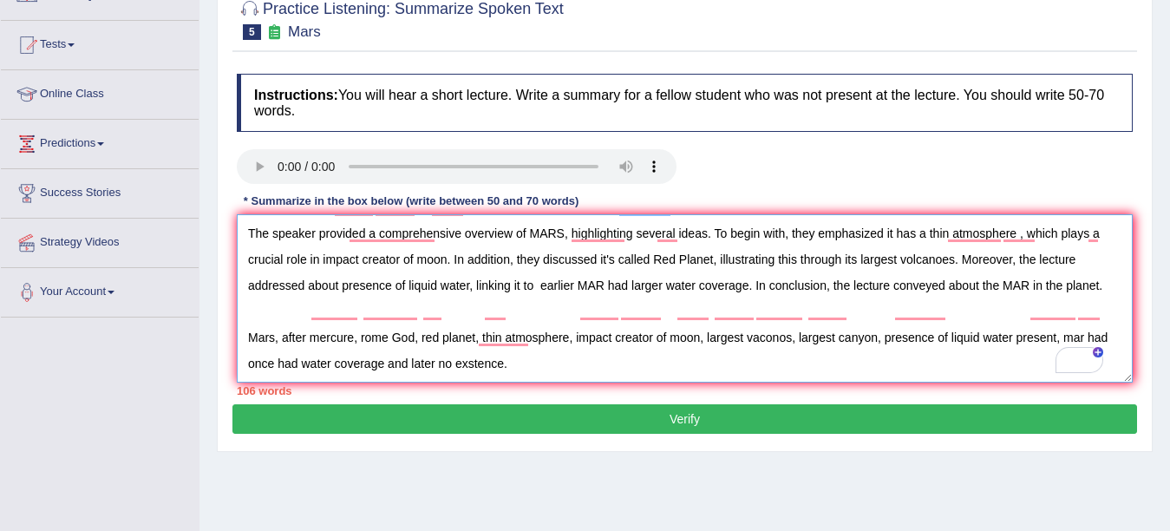
click at [545, 336] on textarea "The speaker provided a comprehensive overview of MARS, highlighting several ide…" at bounding box center [685, 298] width 896 height 168
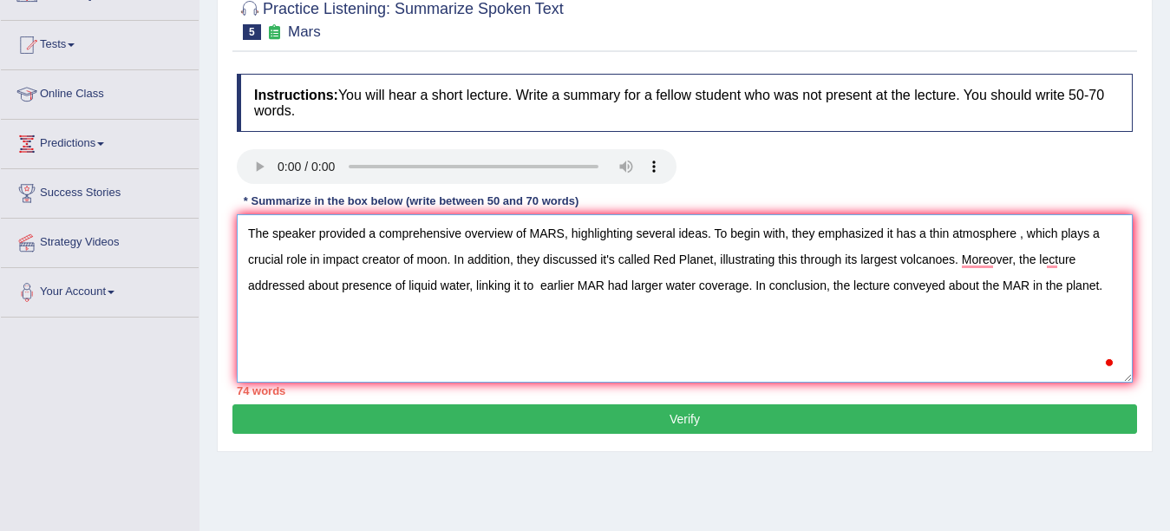
scroll to position [0, 0]
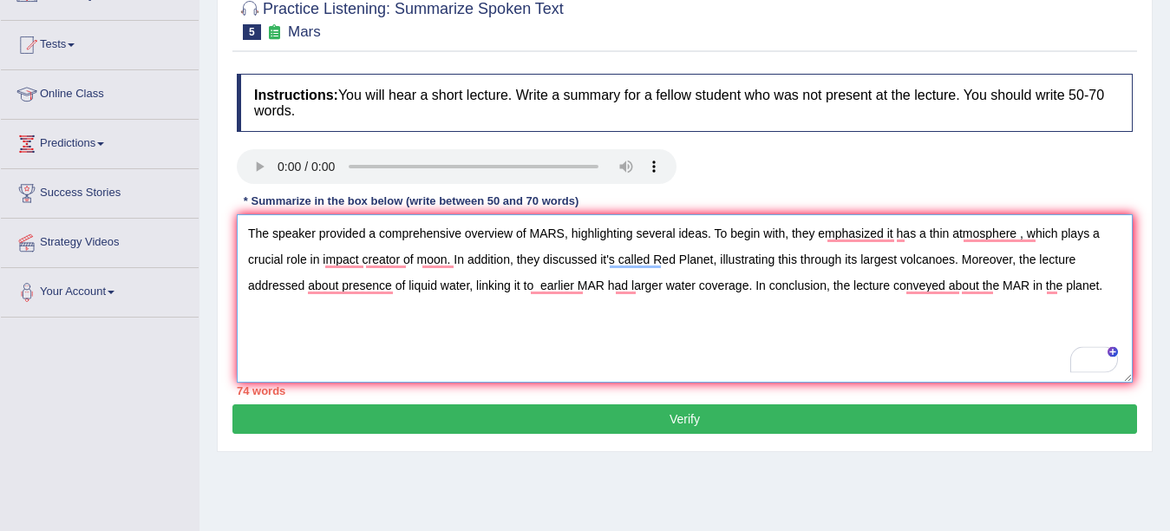
type textarea "The speaker provided a comprehensive overview of MARS, highlighting several ide…"
click at [676, 426] on button "Verify" at bounding box center [684, 418] width 905 height 29
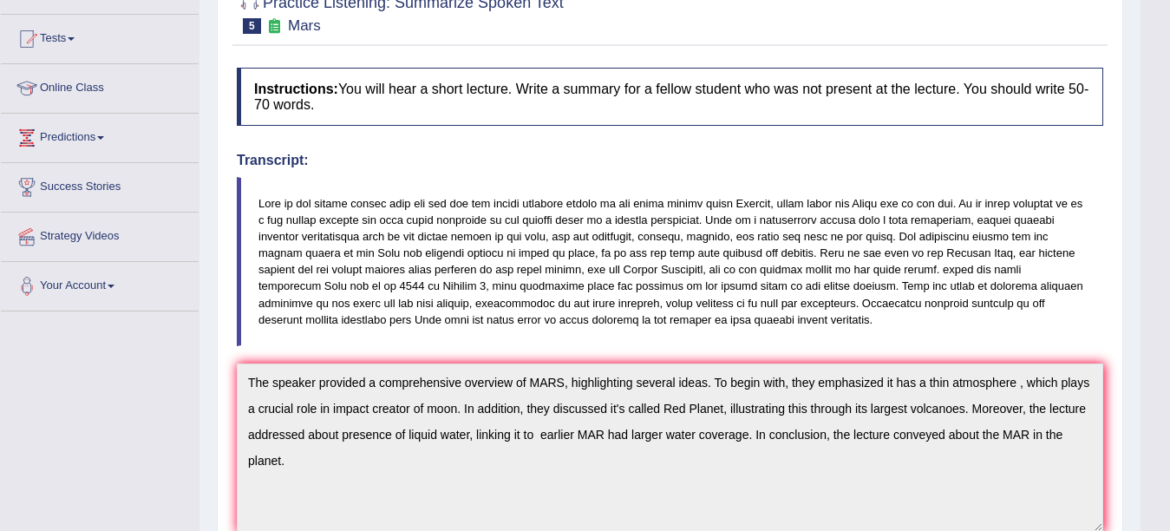
scroll to position [634, 0]
